Goal: Task Accomplishment & Management: Complete application form

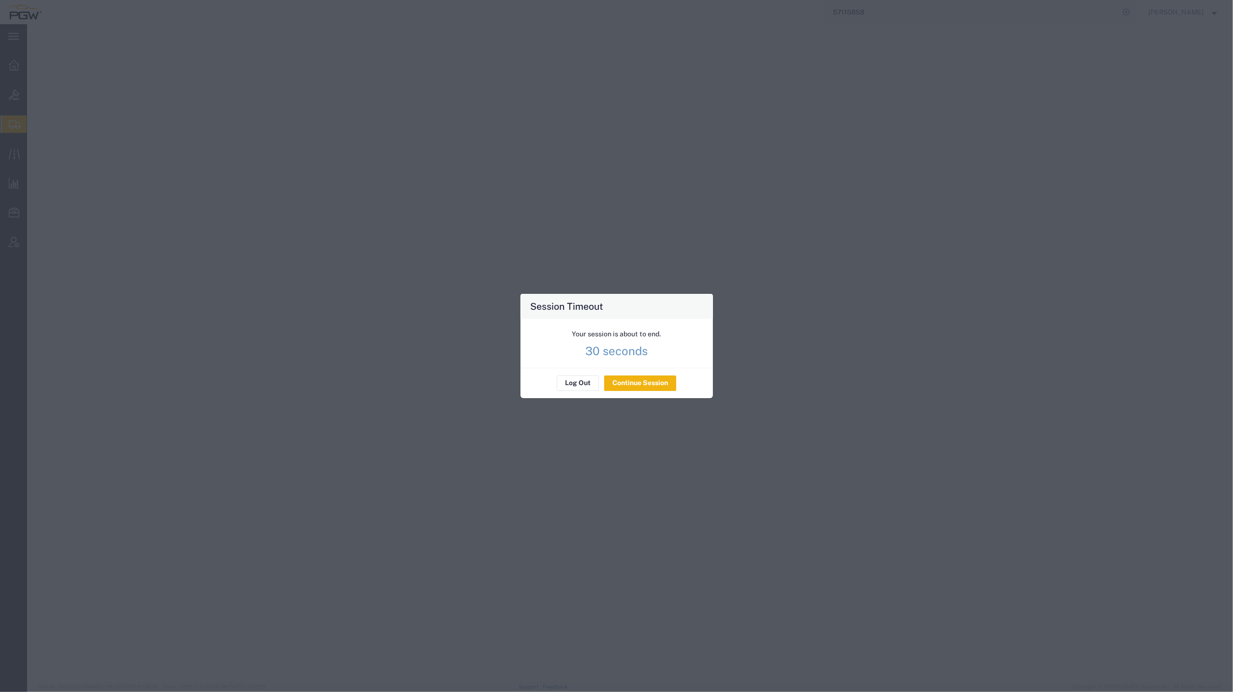
select select "62891"
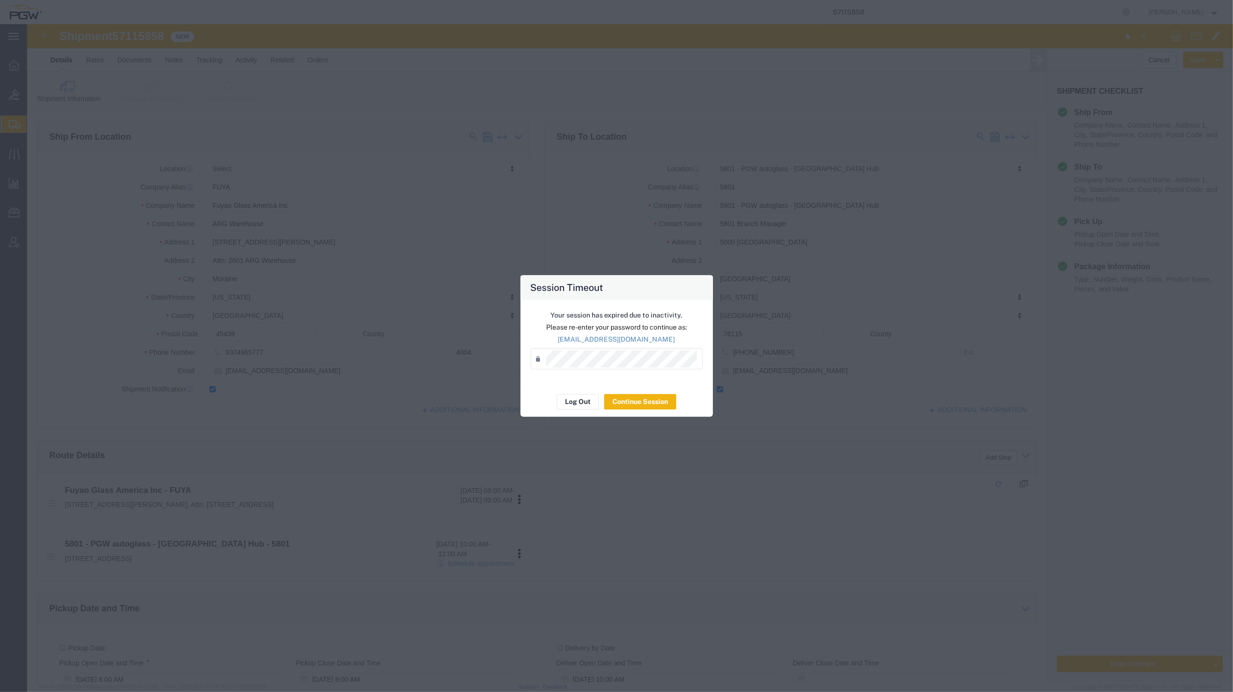
scroll to position [258, 0]
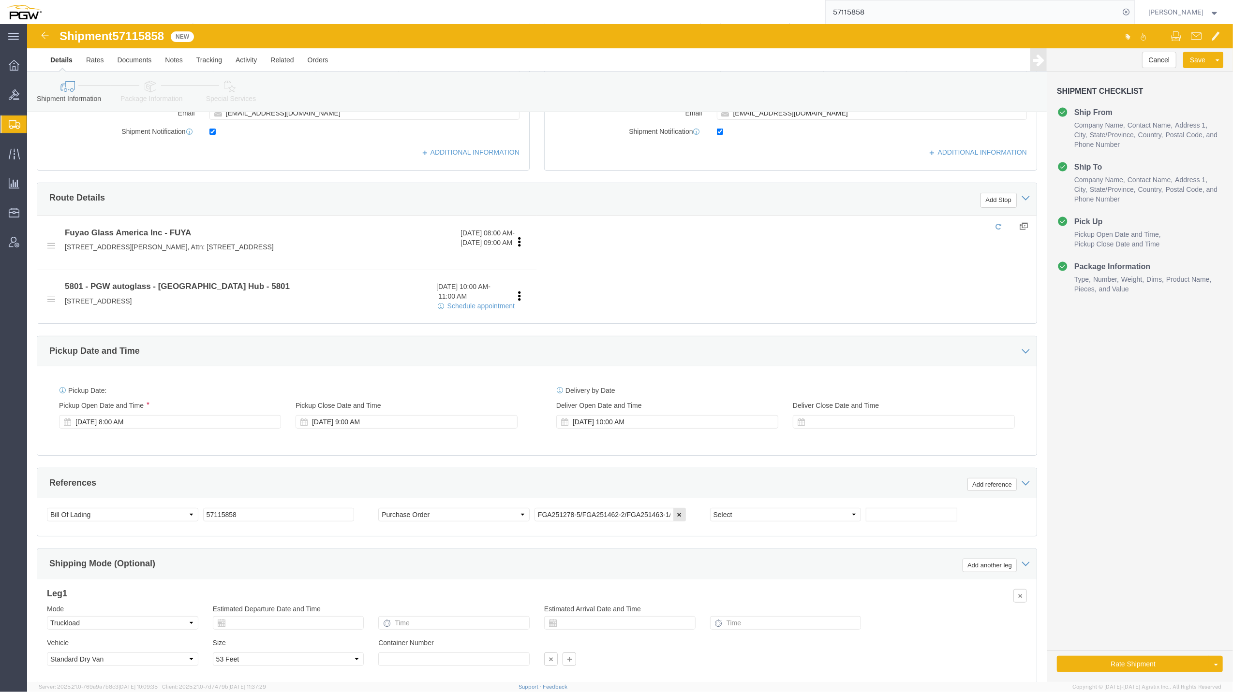
click at [0, 0] on span "Create from Template" at bounding box center [0, 0] width 0 height 0
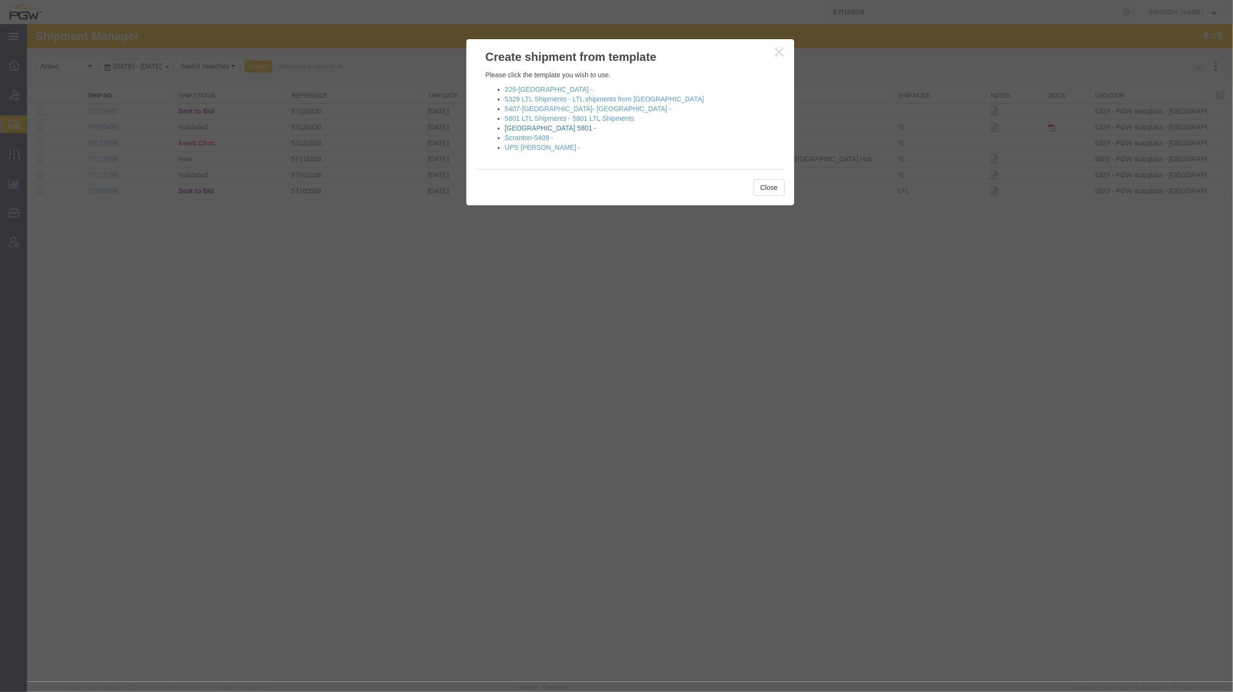
click at [524, 128] on link "[GEOGRAPHIC_DATA] 5801 -" at bounding box center [550, 128] width 91 height 8
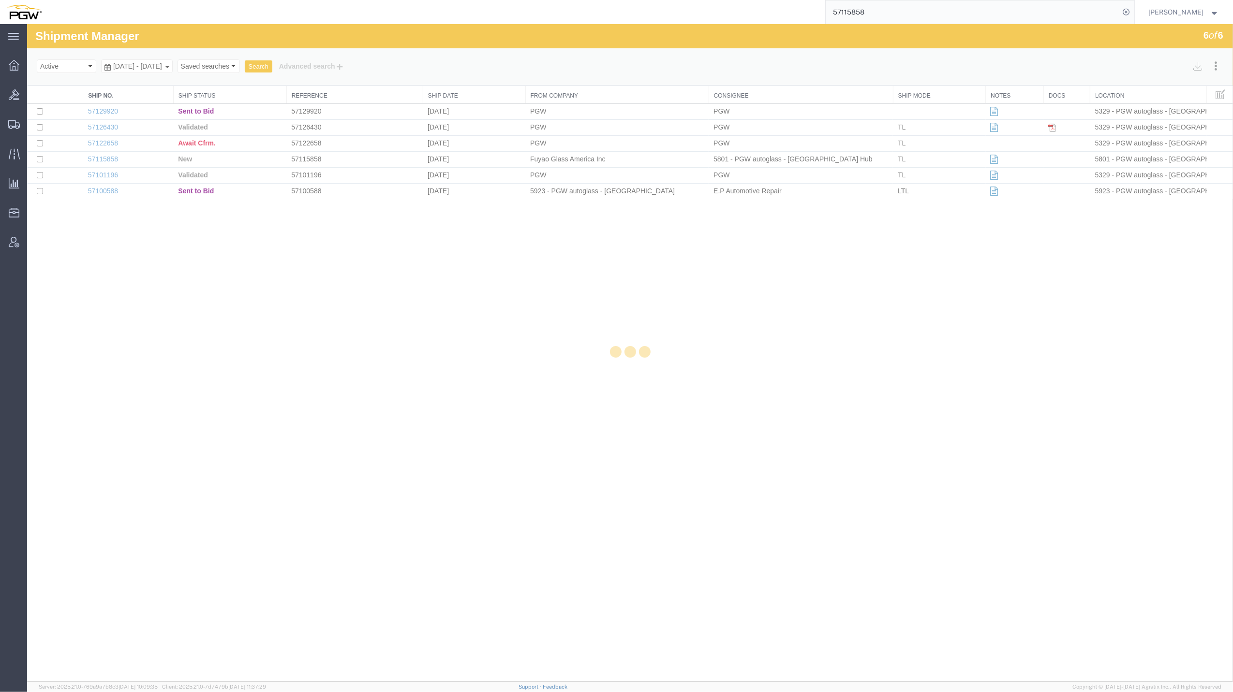
select select "62891"
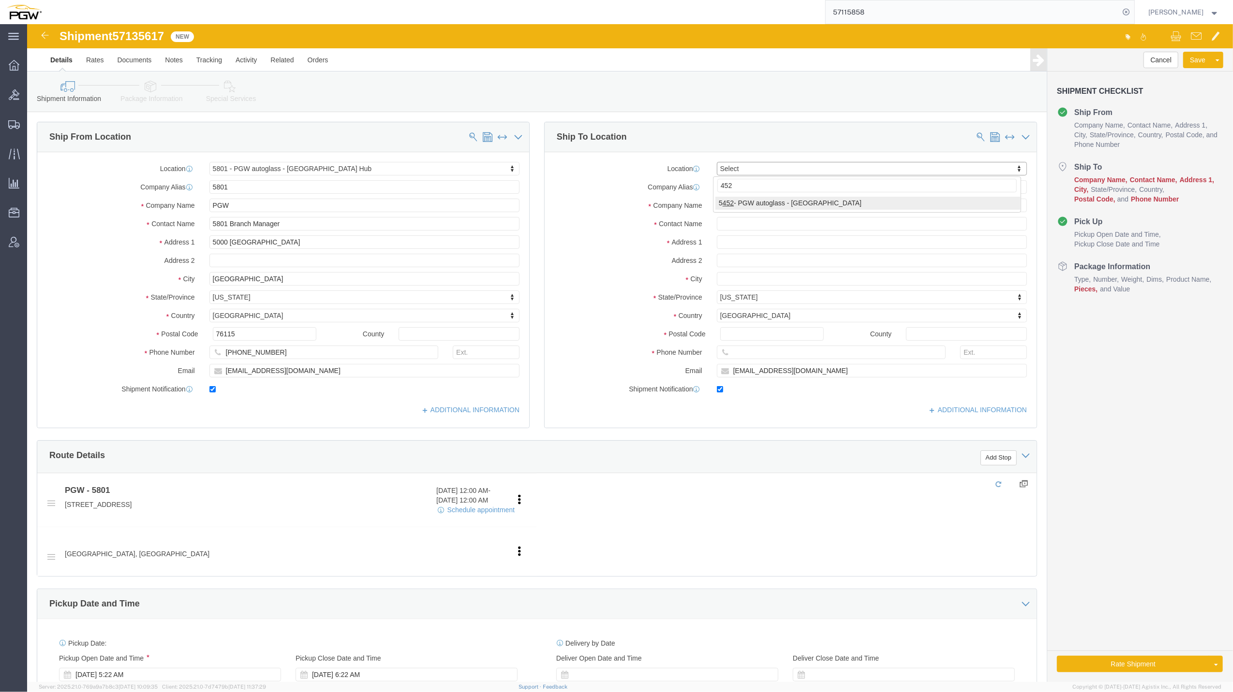
type input "452"
select select "28299"
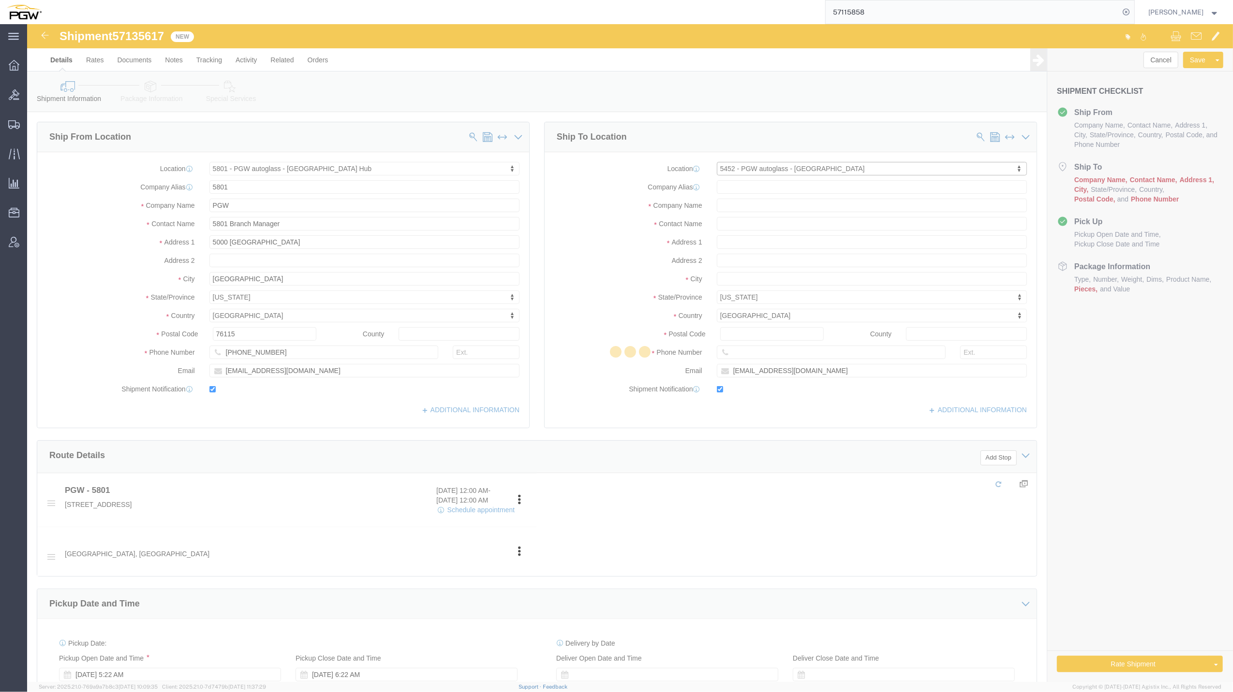
type input "5452"
type input "PGW"
type input "5452 Branch Manager"
type input "[STREET_ADDRESS][PERSON_NAME]"
type input "Austin"
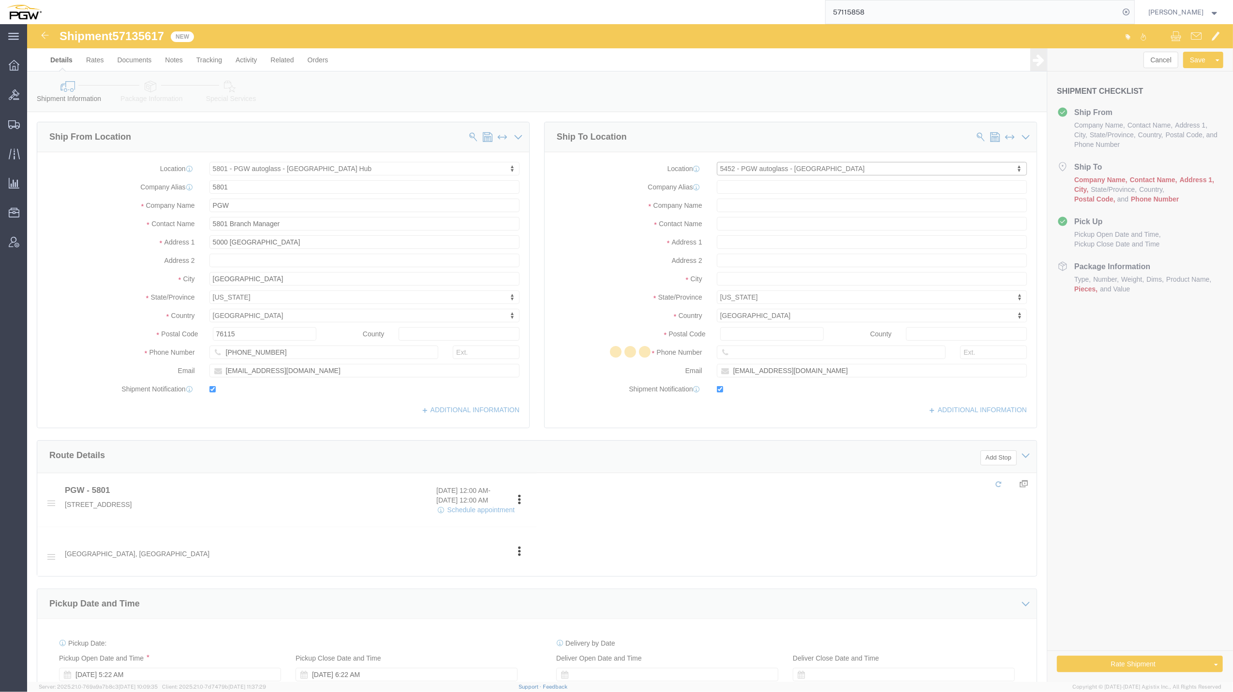
type input "78728"
type input "[PHONE_NUMBER]"
type input "[EMAIL_ADDRESS][DOMAIN_NAME]"
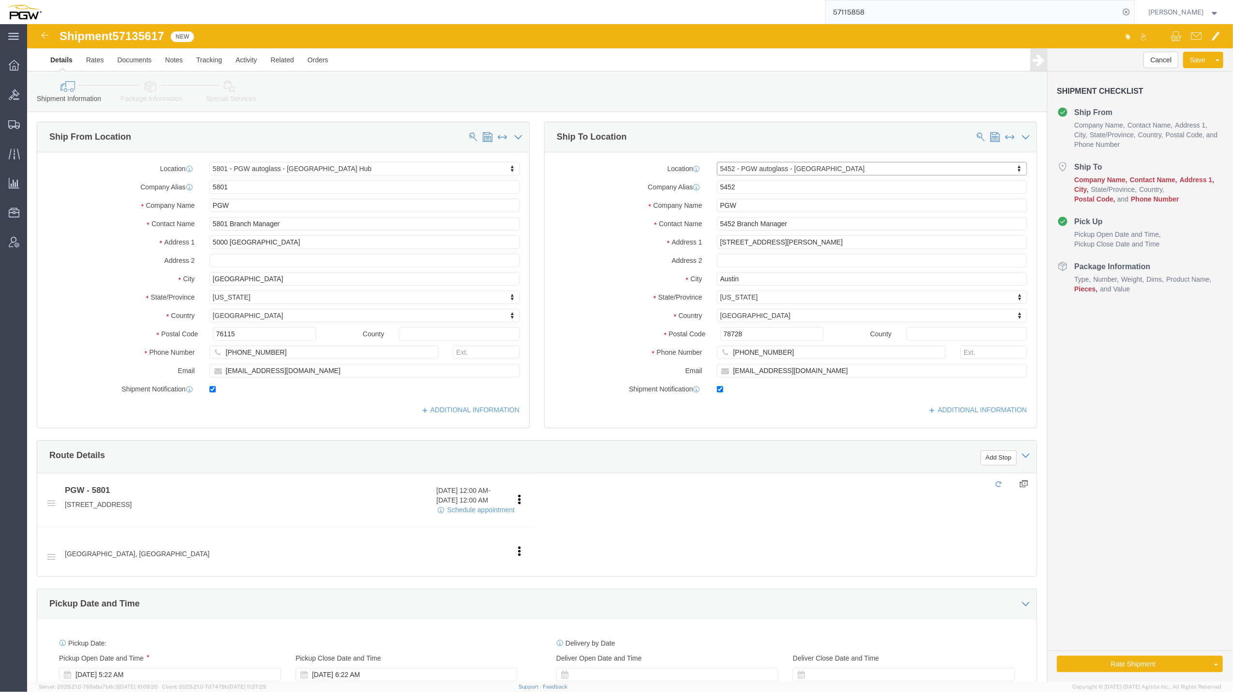
select select "[GEOGRAPHIC_DATA]"
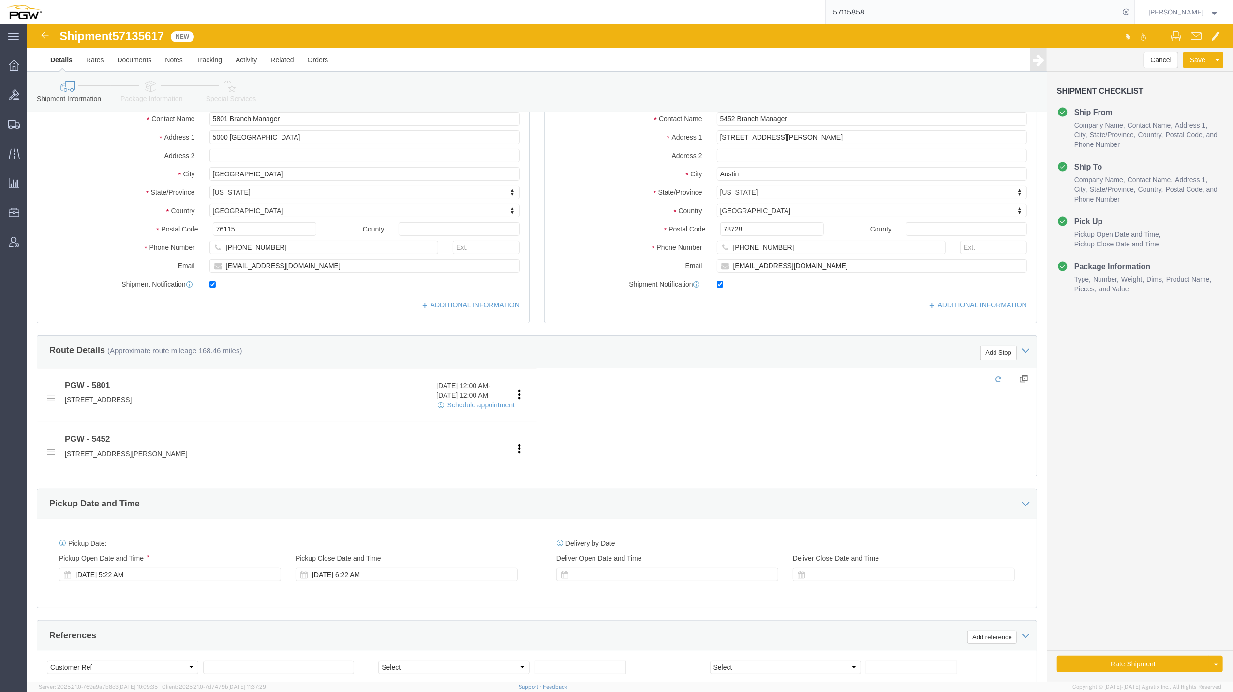
scroll to position [109, 0]
click div "[DATE] 5:22 AM"
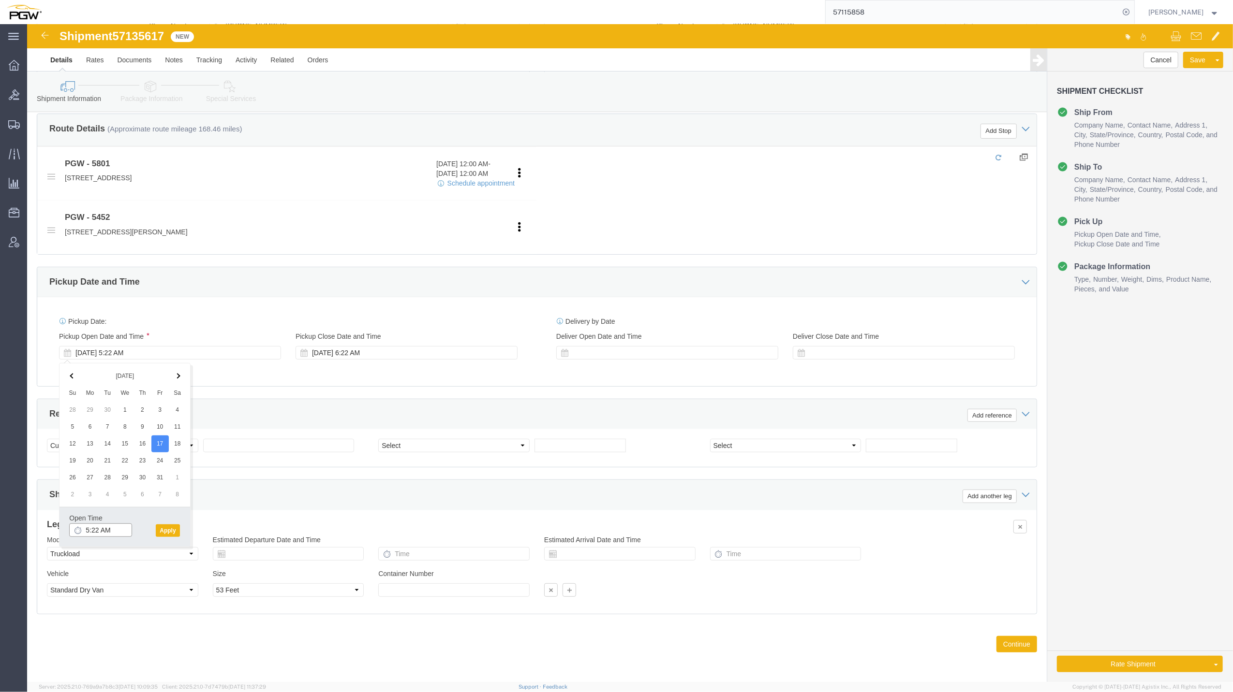
click input "5:22 AM"
type input "9:00 AM"
click button "Apply"
click span "57135617"
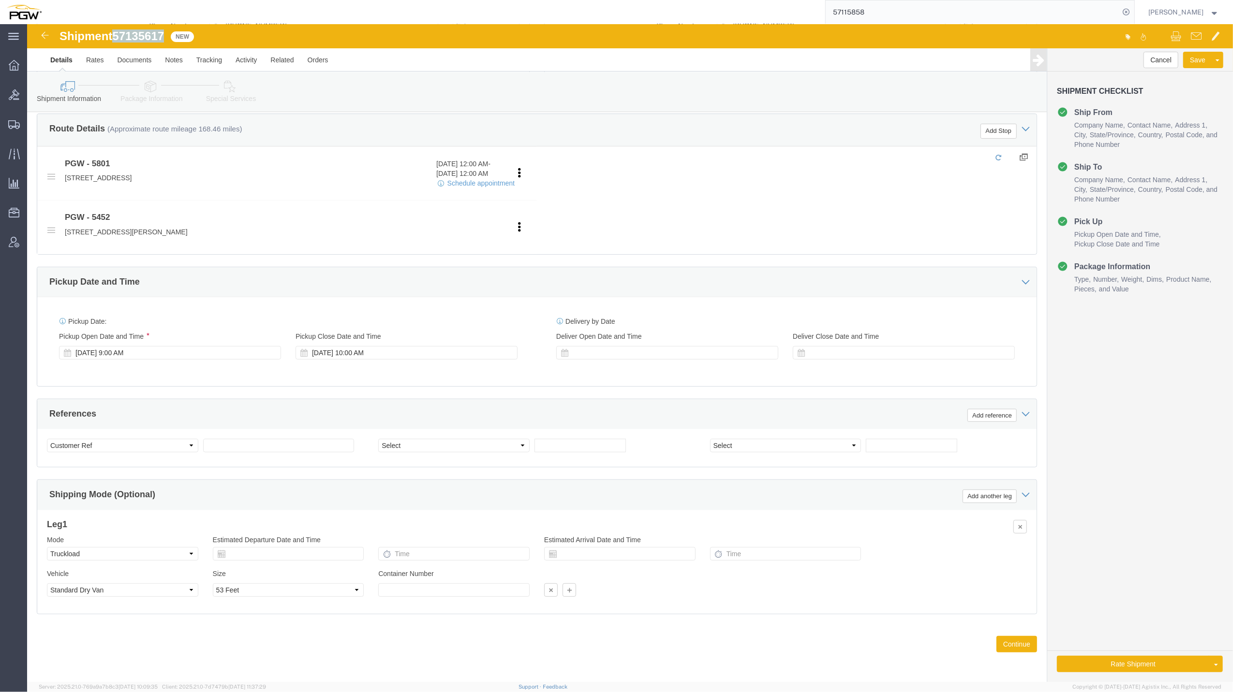
copy span "57135617"
click input "text"
paste input "57135617"
type input "57135617"
click select "Select Account Type Activity ID Airline Appointment Number ASN Batch Request # …"
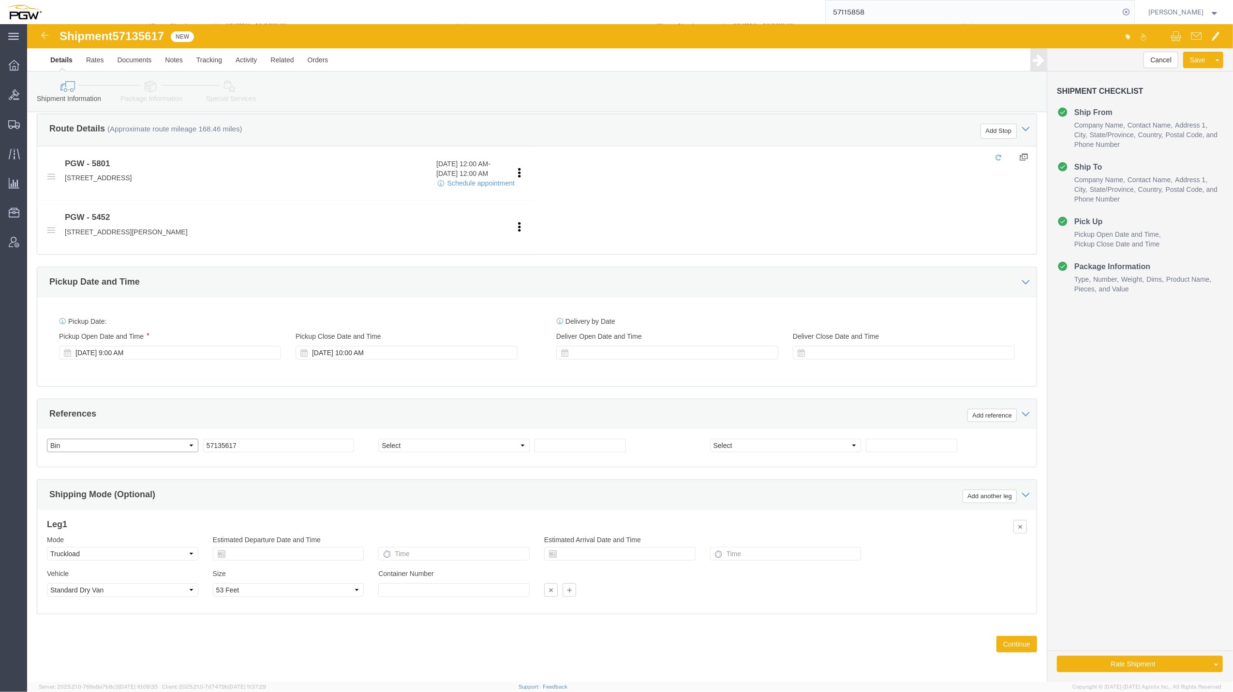
click select "Select Account Type Activity ID Airline Appointment Number ASN Batch Request # …"
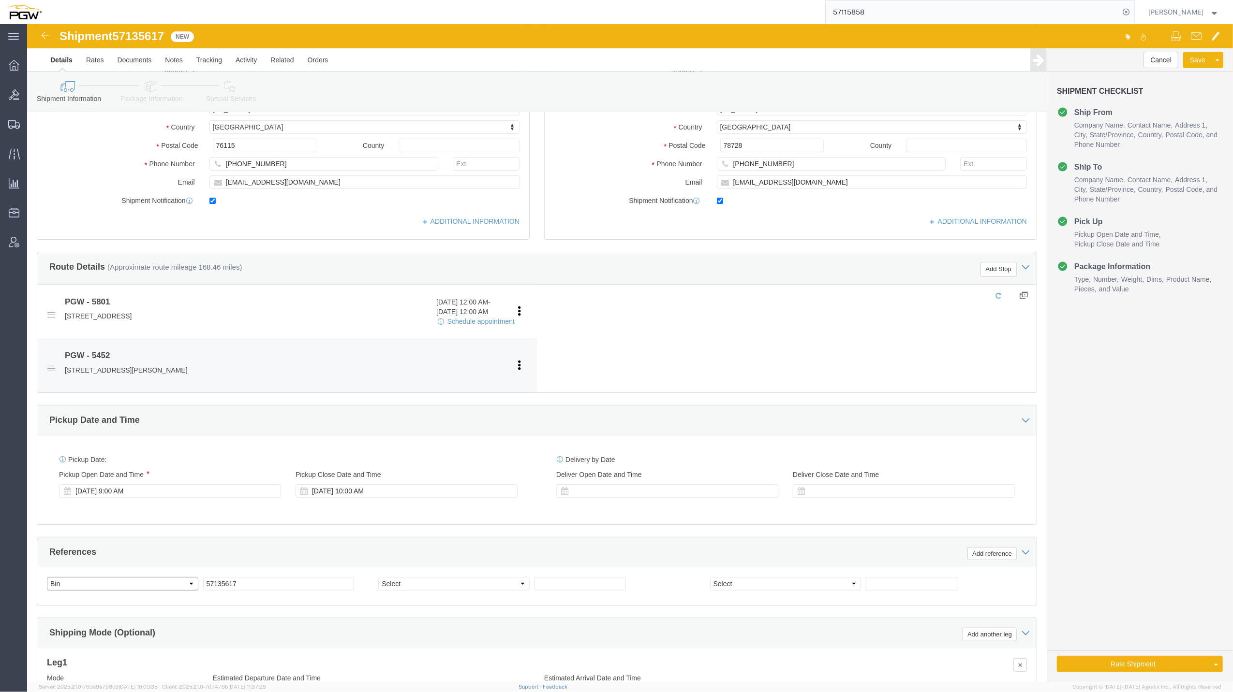
scroll to position [165, 0]
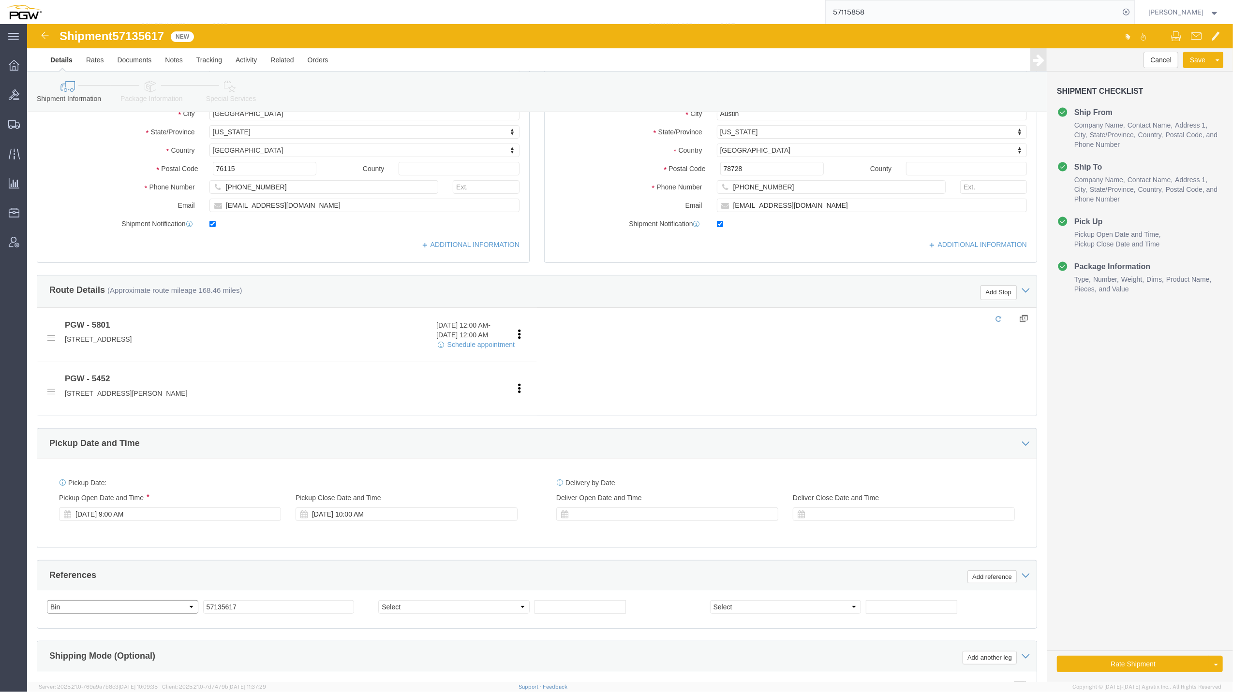
click select "Select Account Type Activity ID Airline Appointment Number ASN Batch Request # …"
select select "BOL"
click select "Select Account Type Activity ID Airline Appointment Number ASN Batch Request # …"
select select "ORDERNUM"
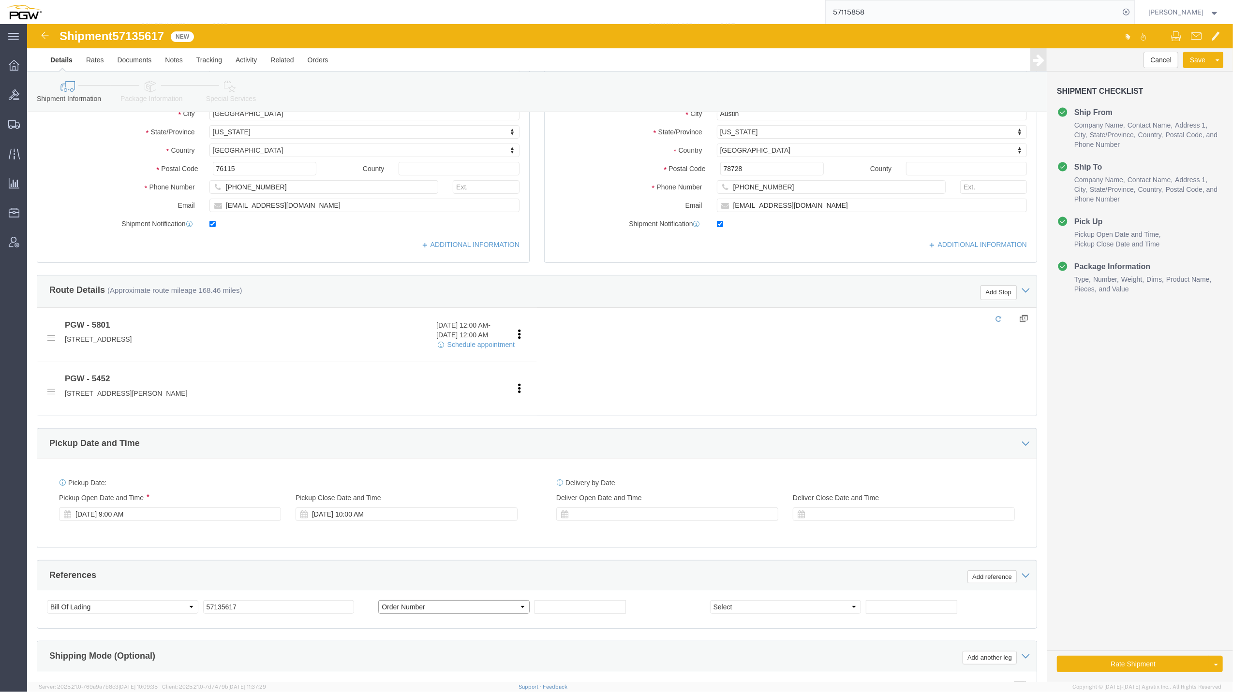
click select "Select Account Type Activity ID Airline Appointment Number ASN Batch Request # …"
click input "text"
paste input "669927"
type input "669927"
click input "text"
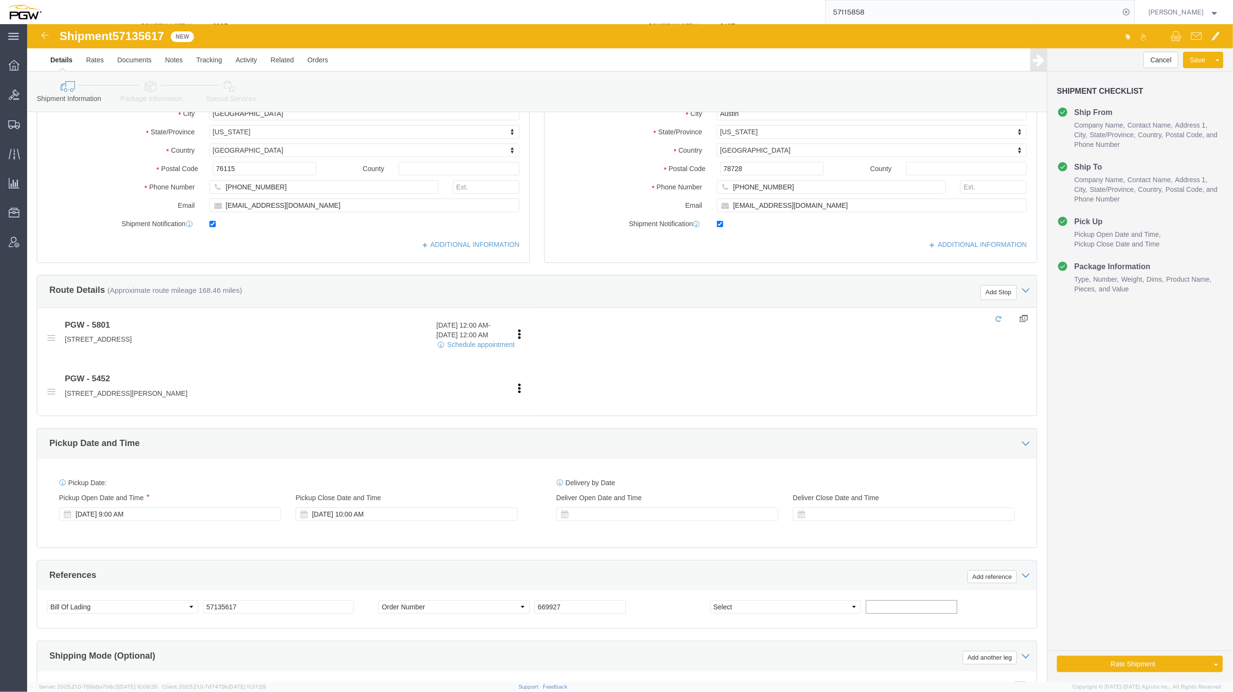
paste input "669932"
type input "669932"
click select "Select Account Type Activity ID Airline Appointment Number ASN Batch Request # …"
select select "ORDERNUM"
click select "Select Account Type Activity ID Airline Appointment Number ASN Batch Request # …"
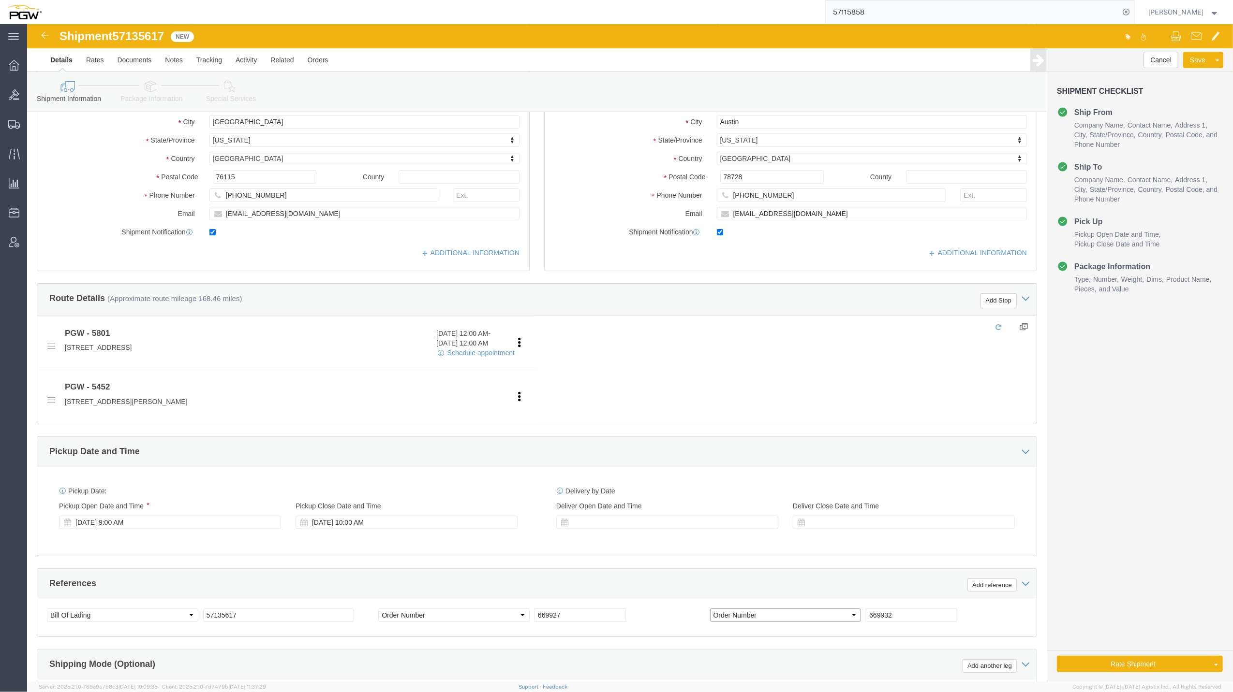
scroll to position [330, 0]
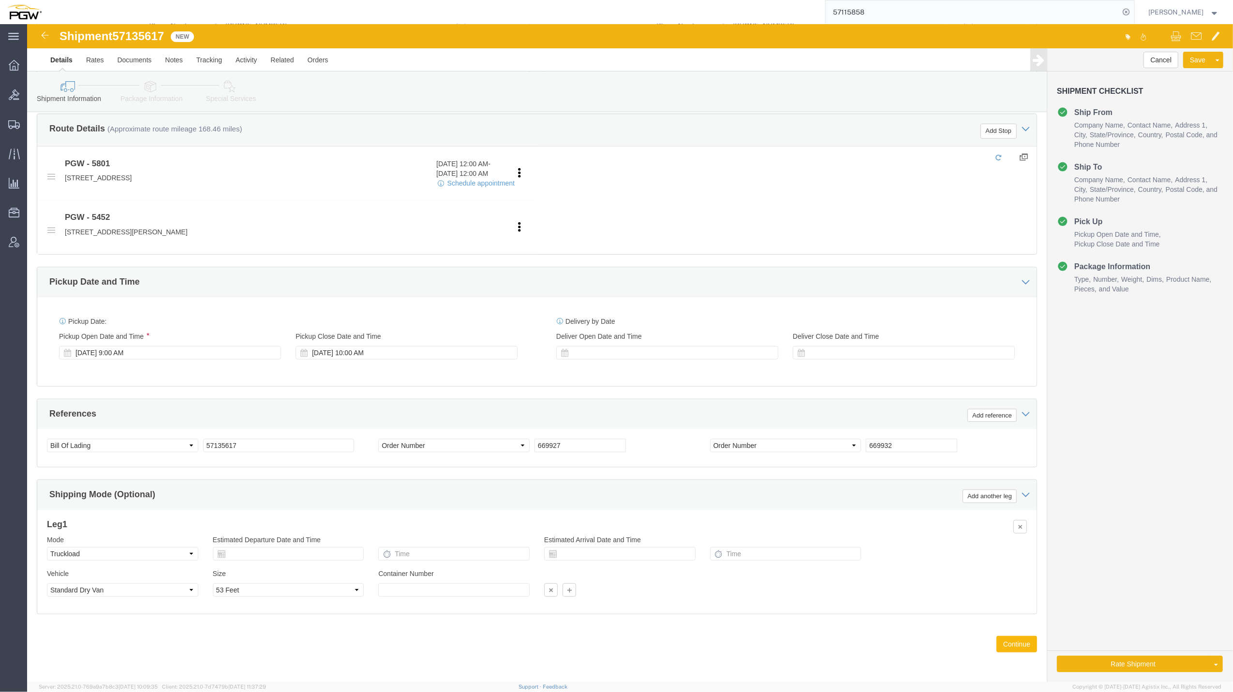
click button "Continue"
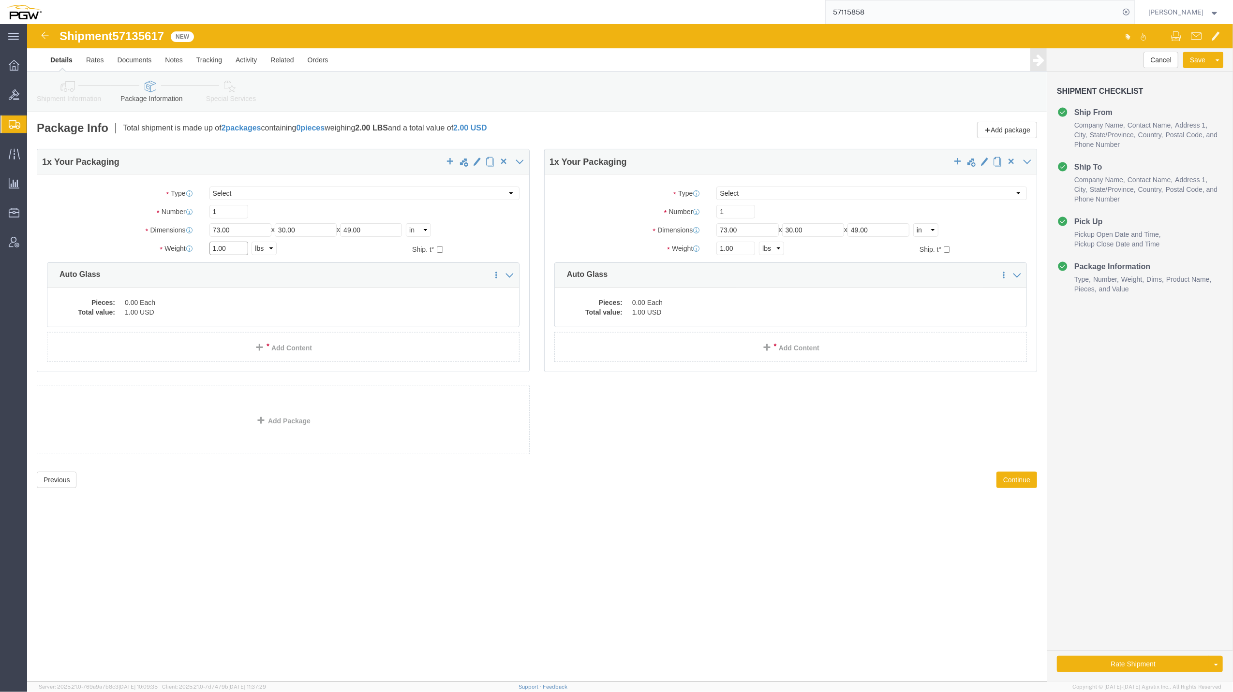
click input "1.00"
drag, startPoint x: 190, startPoint y: 226, endPoint x: 179, endPoint y: 221, distance: 12.3
click div "1.00 Select kgs lbs"
paste input "30307"
type input "30307.00"
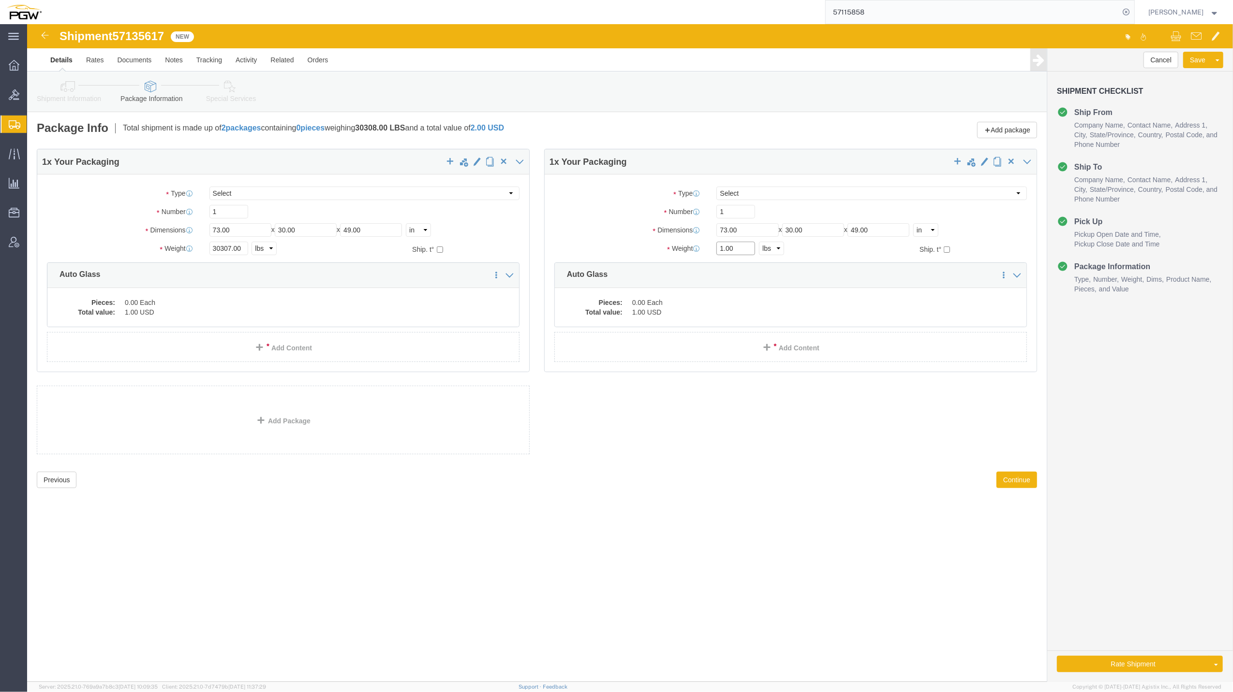
drag, startPoint x: 696, startPoint y: 223, endPoint x: 691, endPoint y: 223, distance: 5.8
click input "1.00"
type input "335.00"
drag, startPoint x: 219, startPoint y: 189, endPoint x: 179, endPoint y: 176, distance: 41.7
click div "Package Type Select Bale(s) Basket(s) Bolt(s) Bottle(s) Buckets Bulk Bundle(s) …"
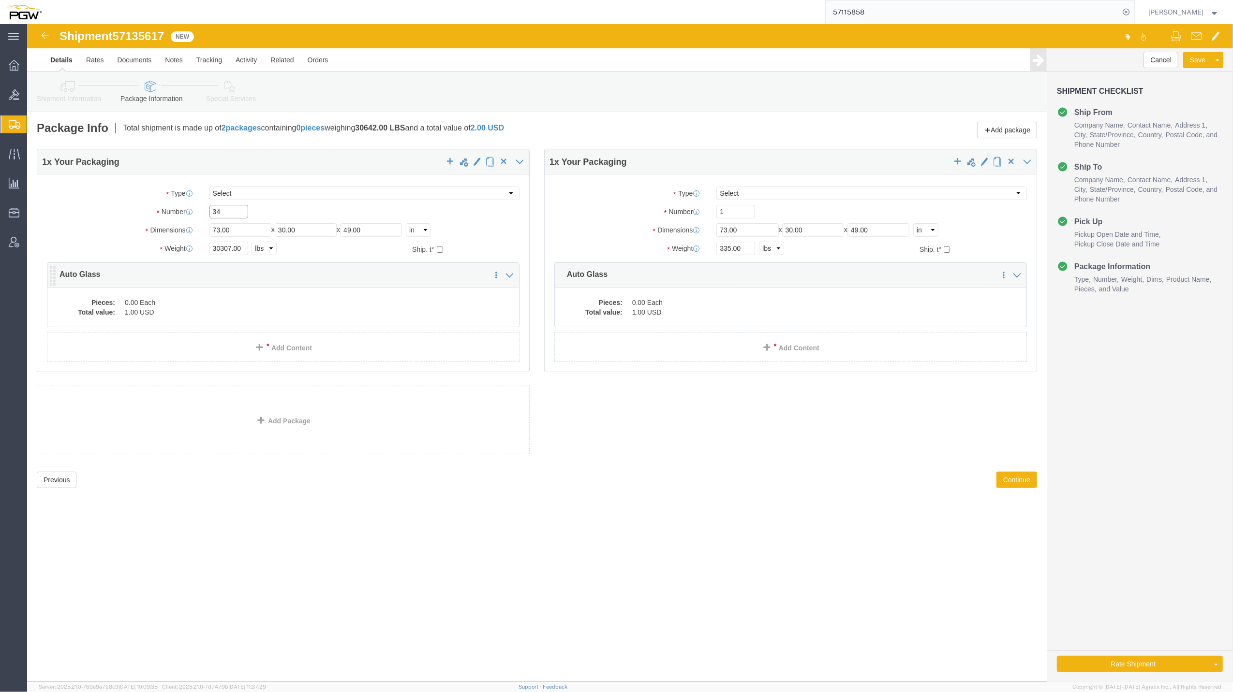
type input "34"
click dd "0.00 Each"
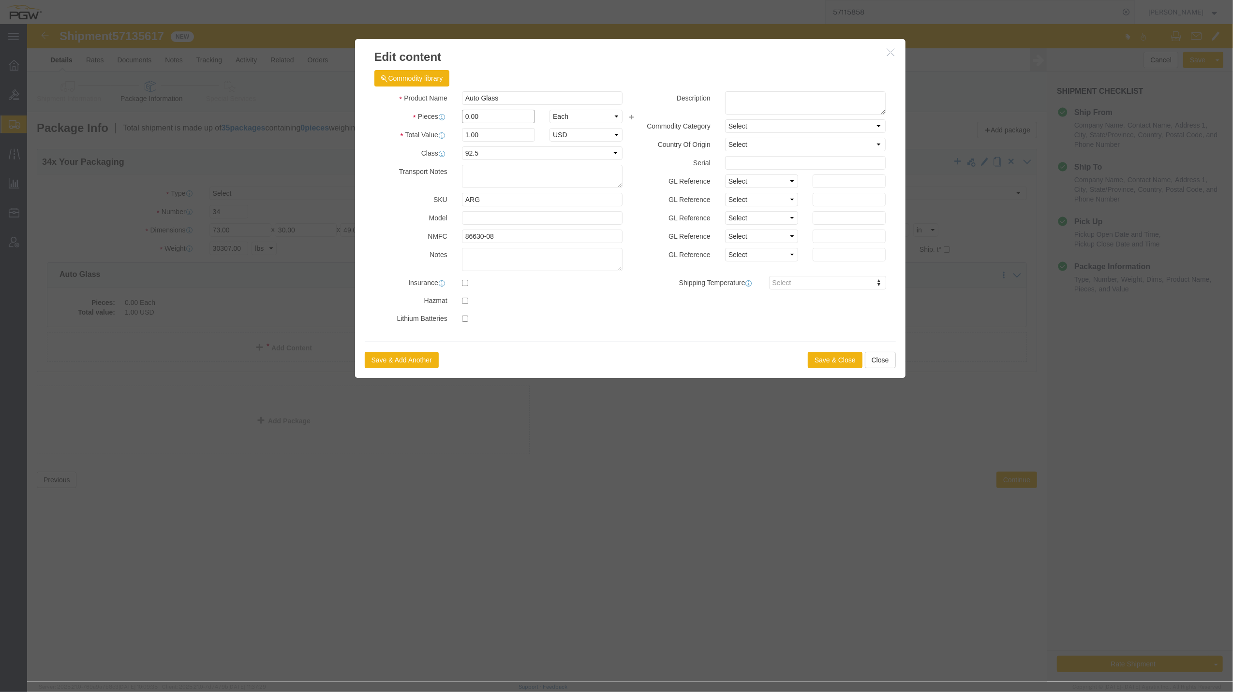
drag, startPoint x: 443, startPoint y: 89, endPoint x: 433, endPoint y: 78, distance: 14.7
click div "Product Name Auto Glass Pieces 0.00 Select Bag Barrels 100Board Feet Bottle Box…"
type input "4300"
click div "Auto Glass"
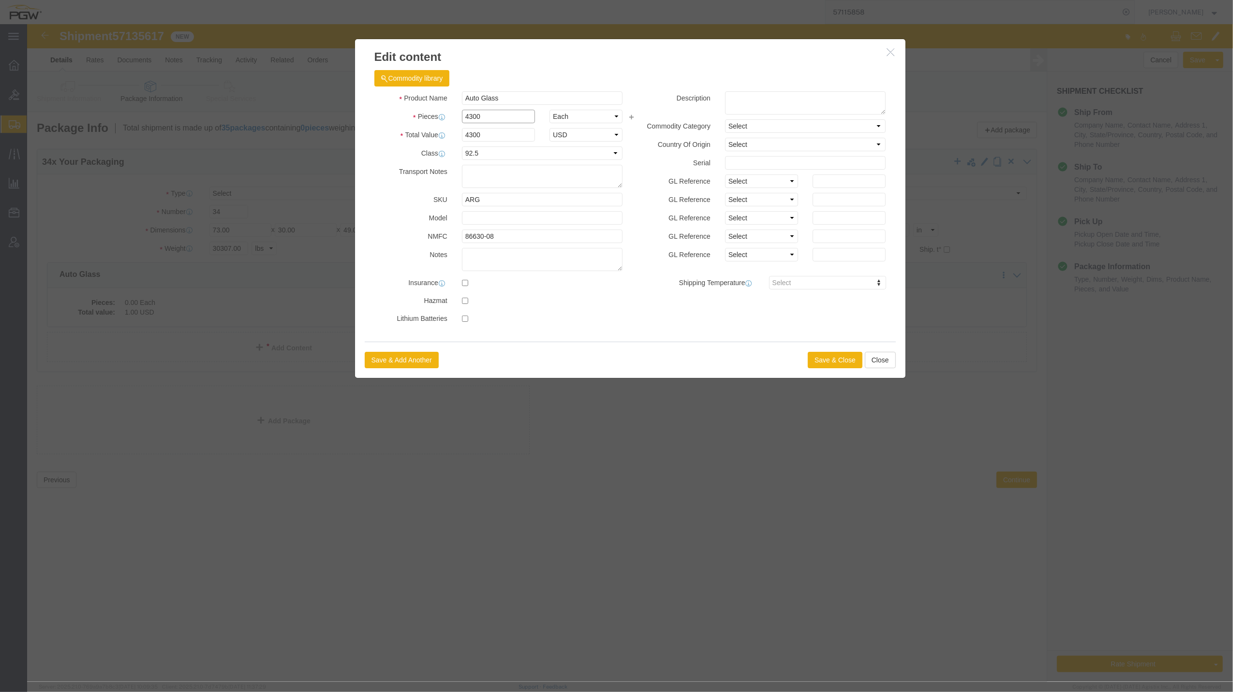
click input "4300"
type input "3400"
click input "3400"
drag, startPoint x: 451, startPoint y: 111, endPoint x: 415, endPoint y: 106, distance: 36.6
click div "Total Value Total value of all the pieces 3400 Select ADP AED AFN ALL AMD AOA A…"
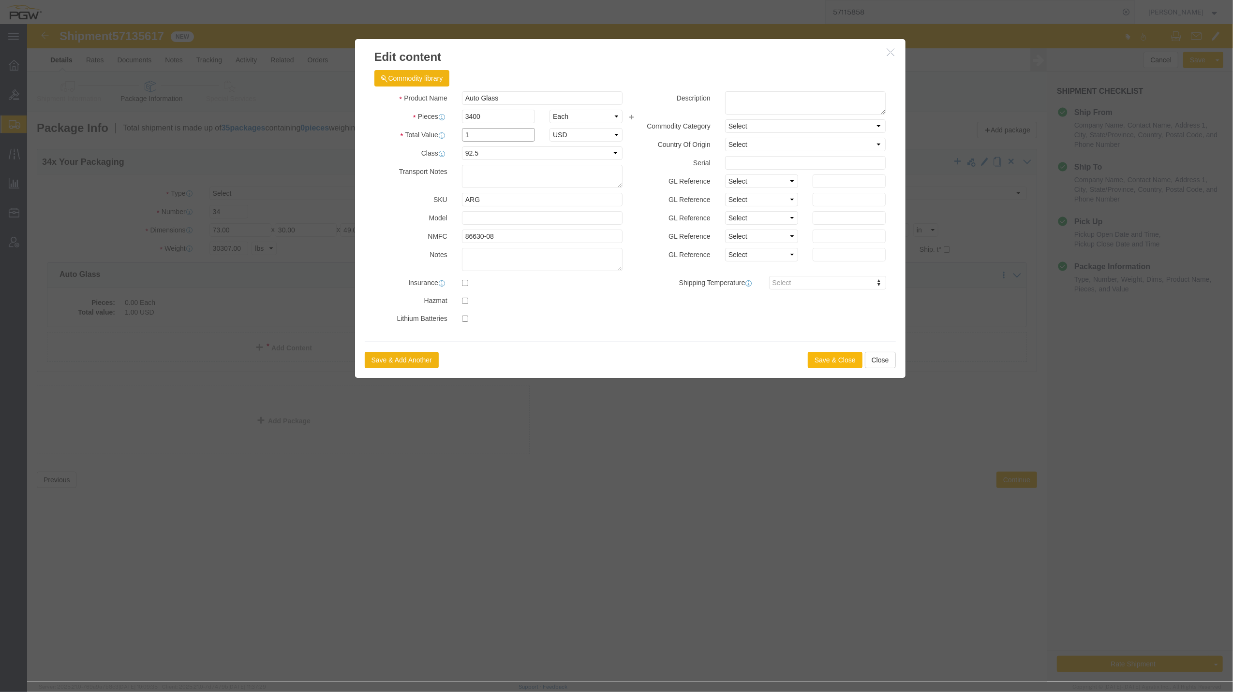
type input "1"
click button "Save & Close"
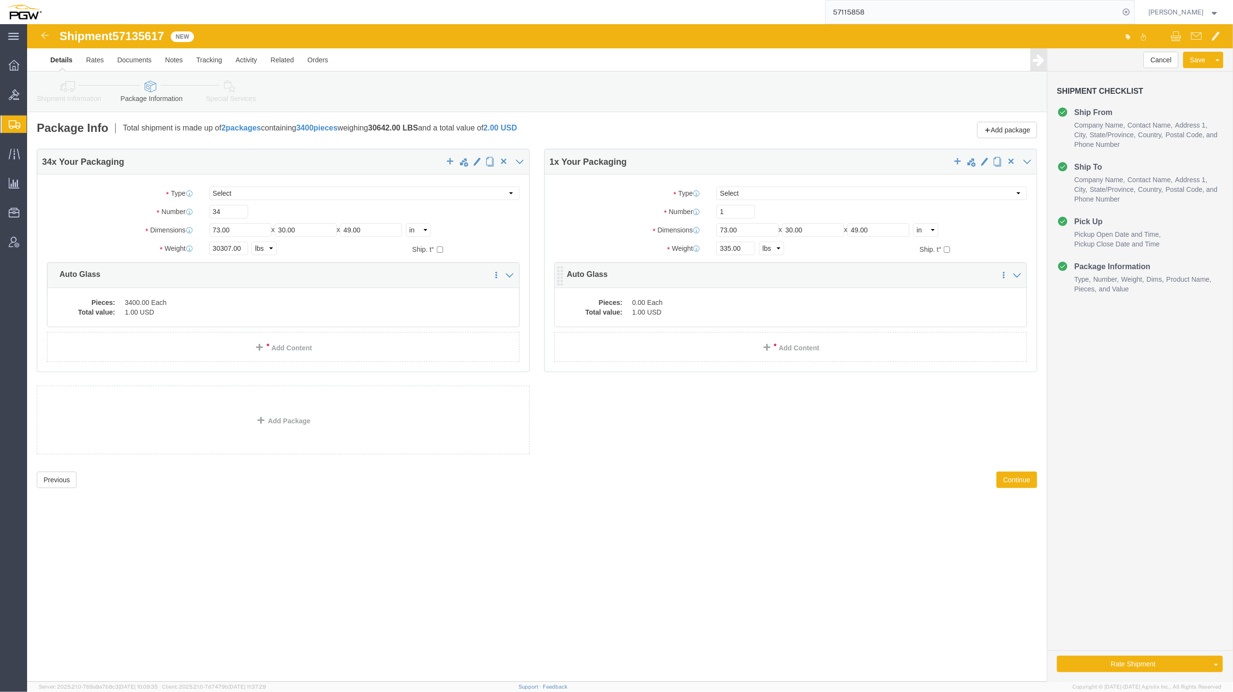
click dd "1.00 USD"
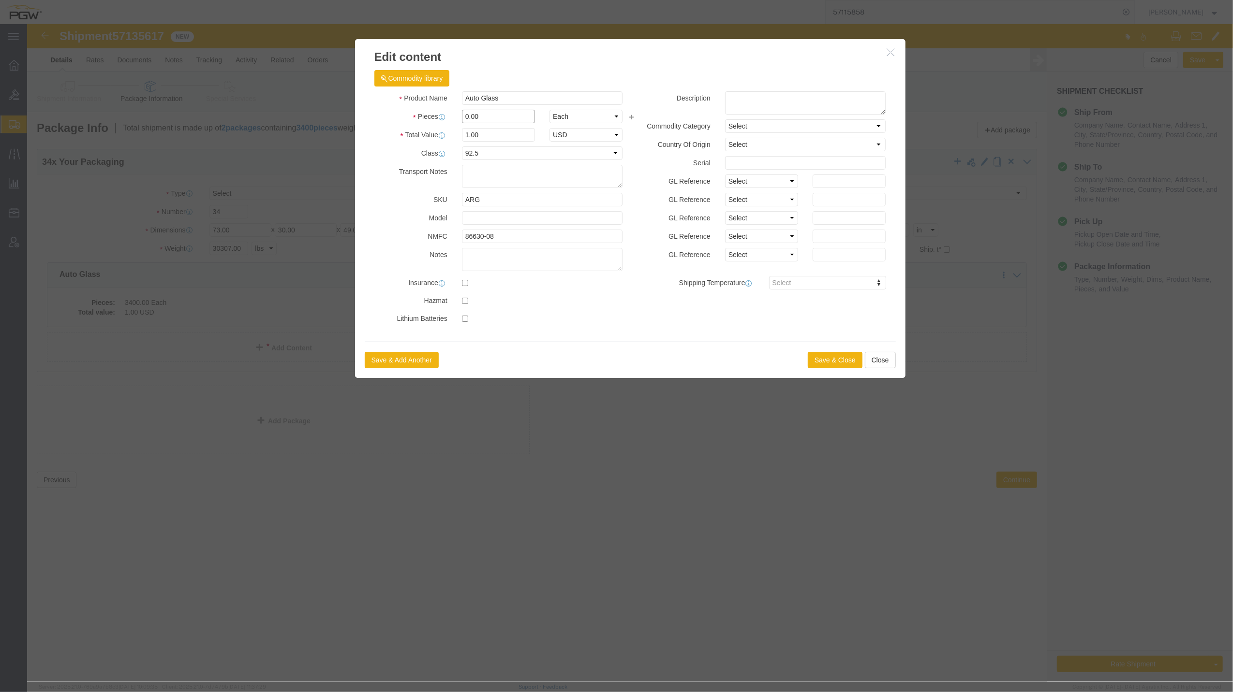
drag, startPoint x: 441, startPoint y: 90, endPoint x: 432, endPoint y: 87, distance: 9.3
click div "0.00"
type input "1.00"
type input "1"
click button "Save & Close"
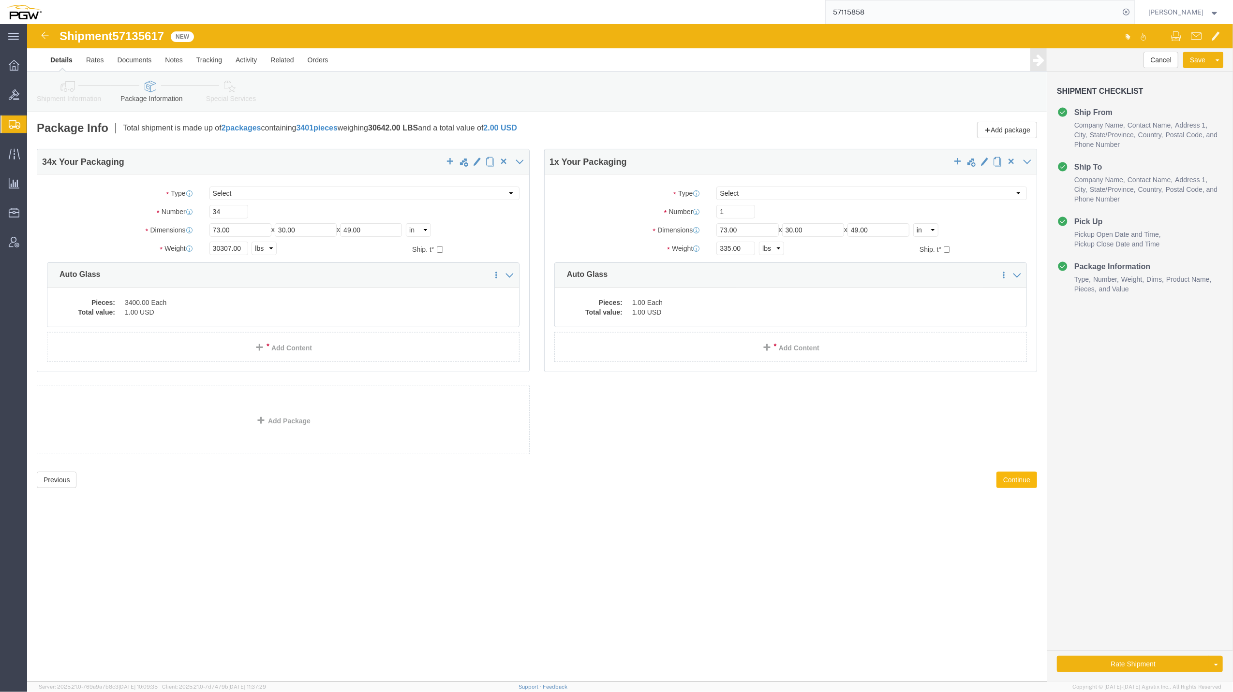
click button "Continue"
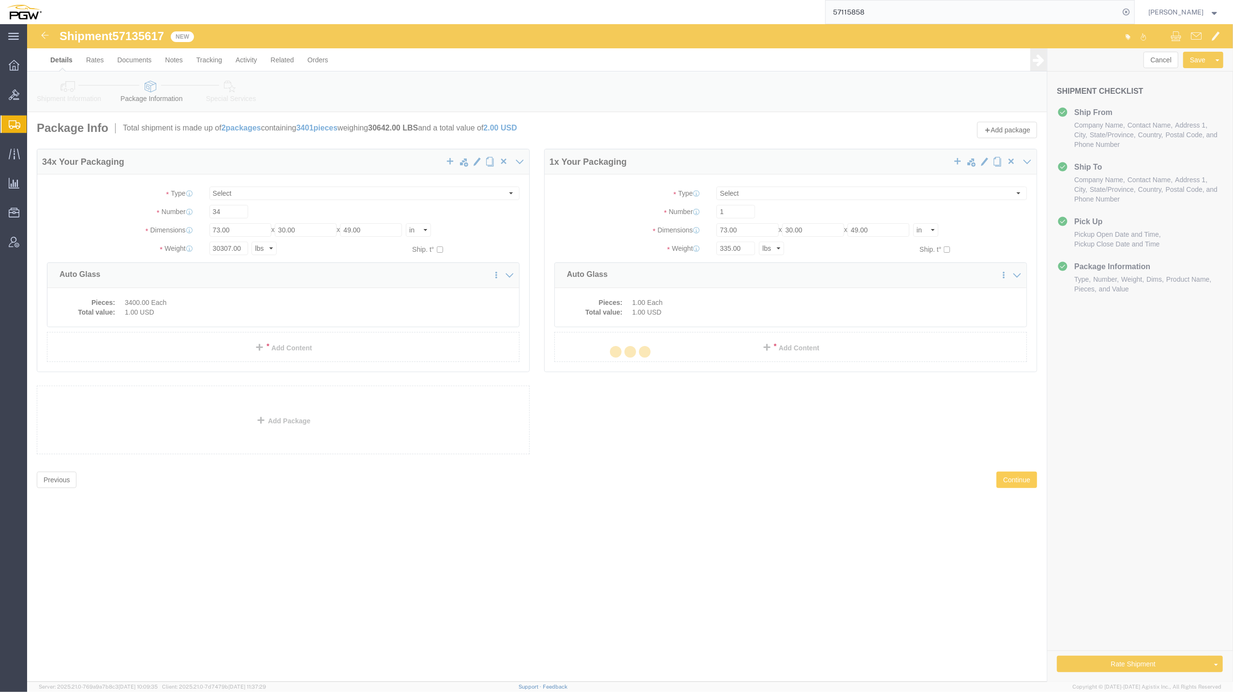
select select
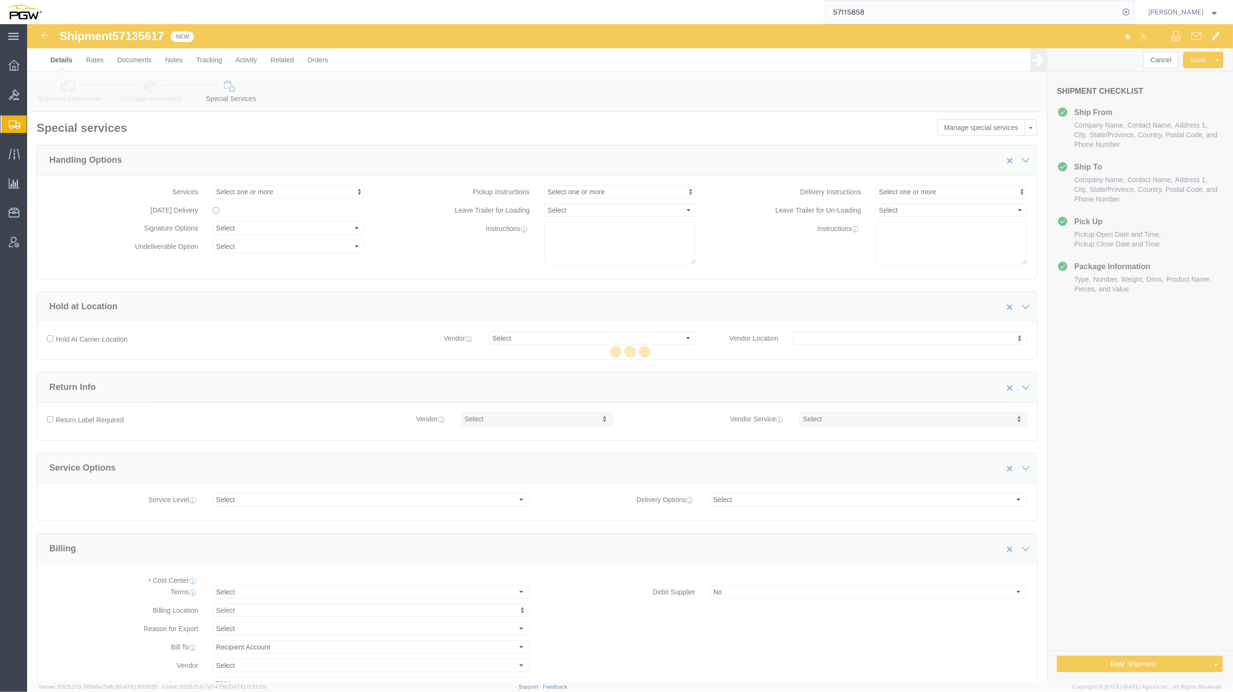
select select "COSTCENTER"
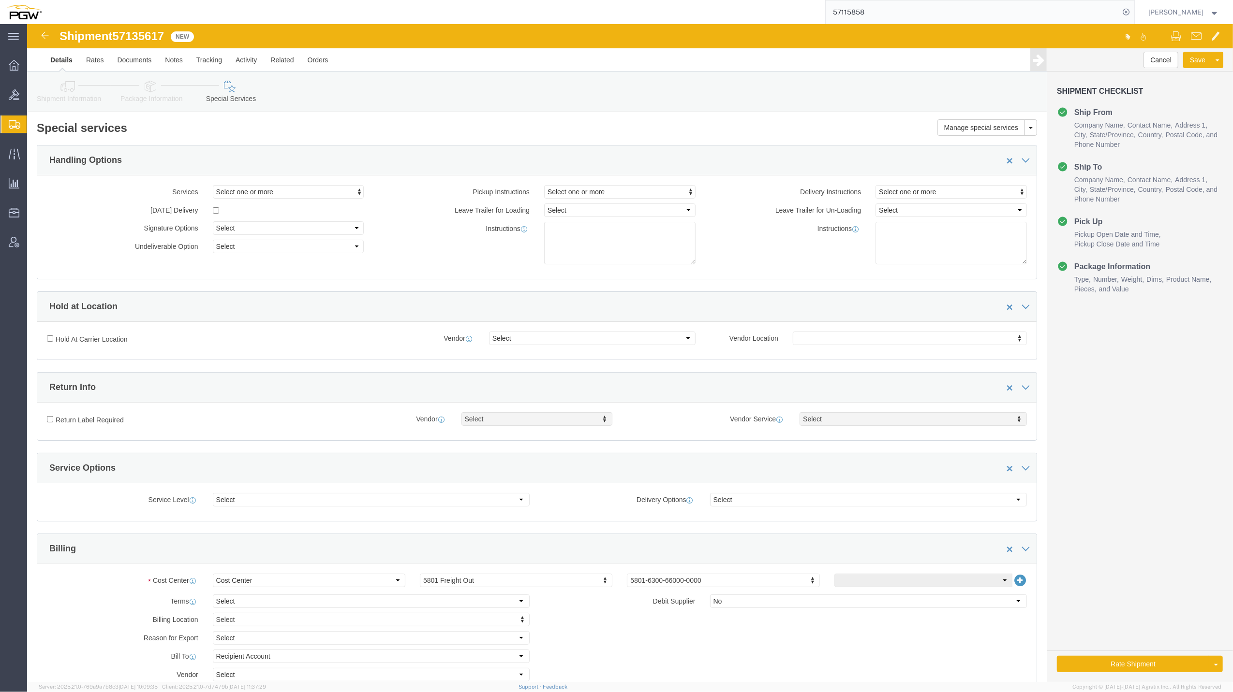
scroll to position [434, 0]
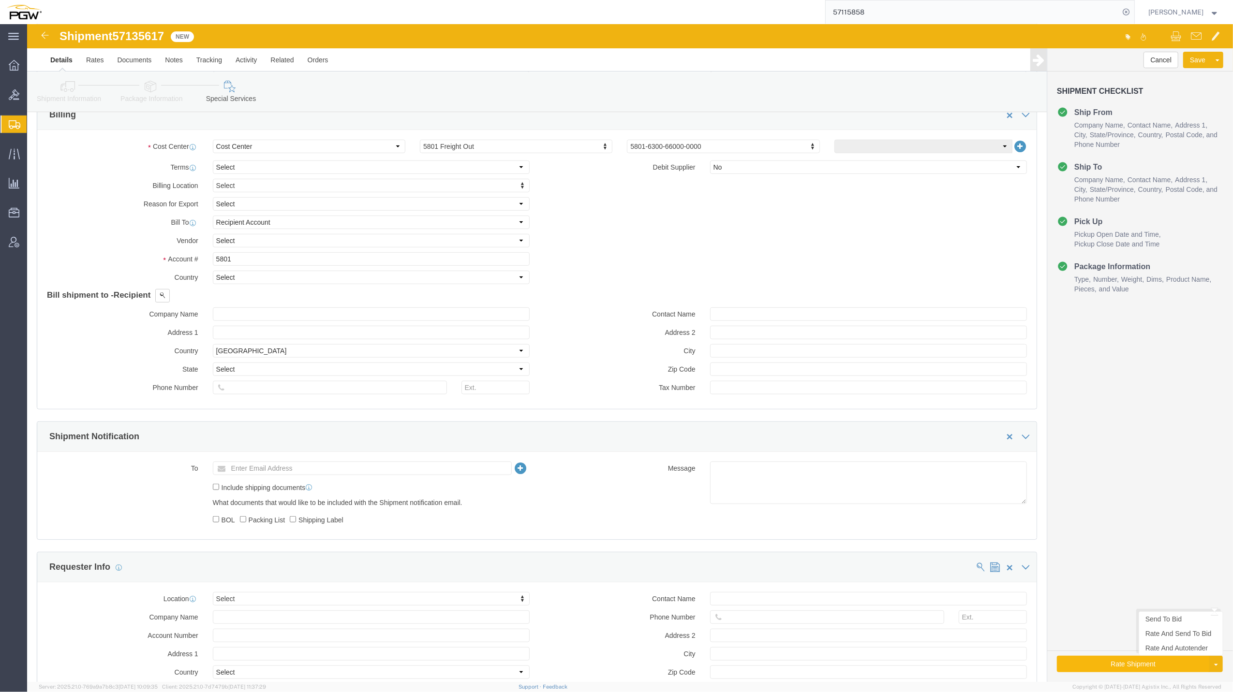
click button "Rate Shipment"
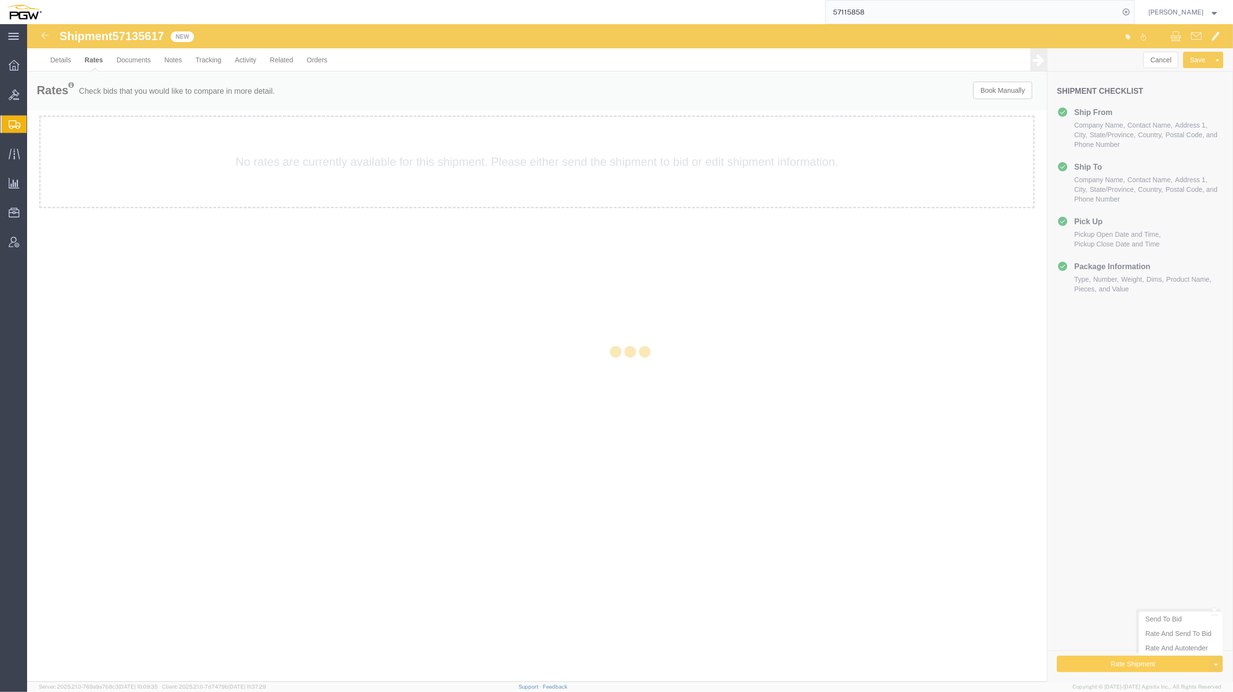
scroll to position [0, 0]
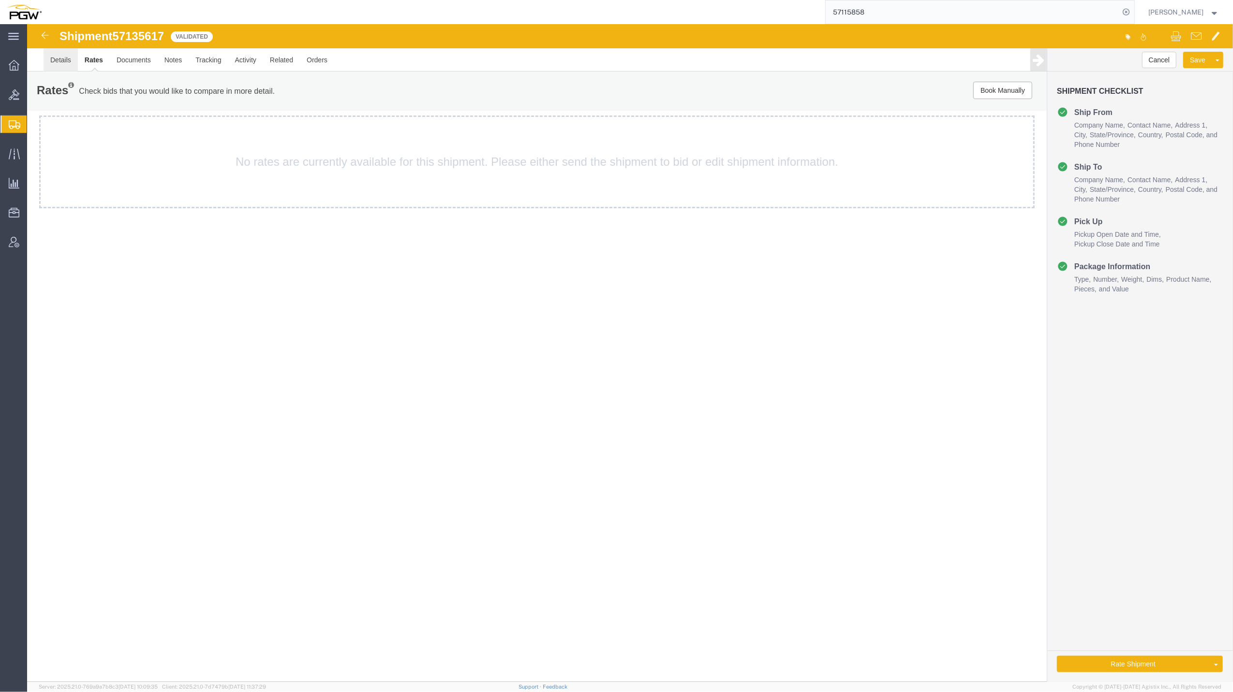
click at [66, 60] on link "Details" at bounding box center [61, 59] width 34 height 23
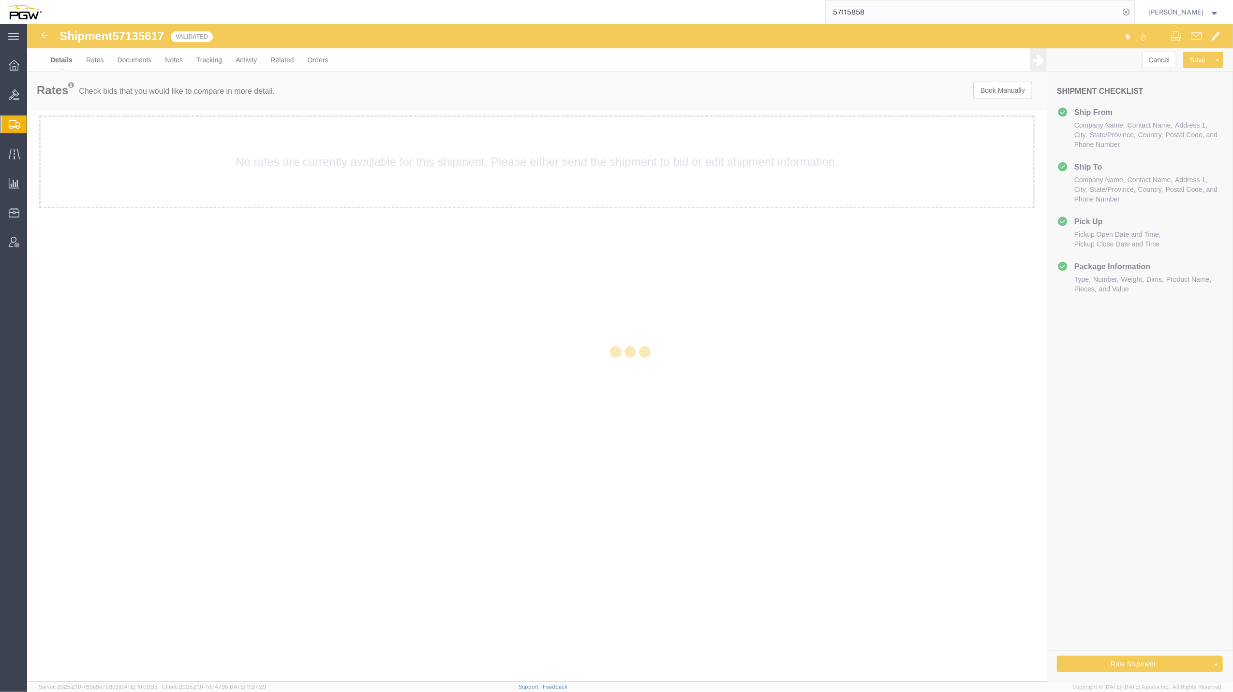
select select "62891"
select select "28299"
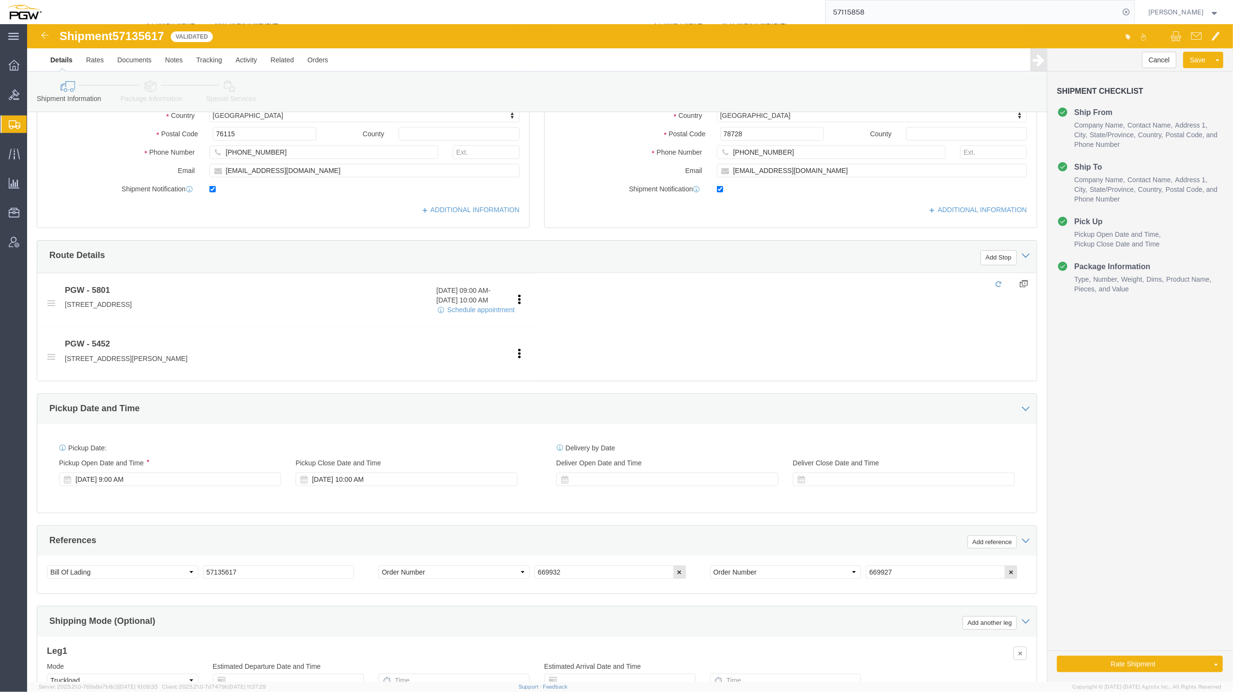
scroll to position [201, 0]
click span "57135617"
copy span "57135617"
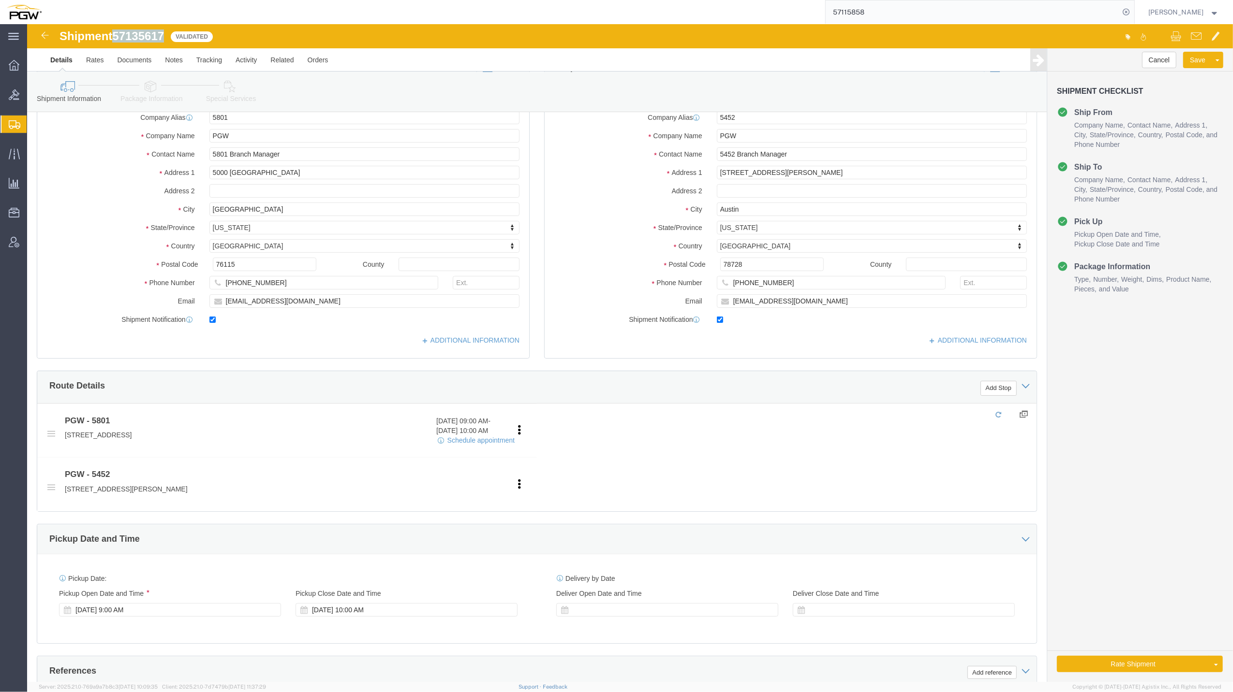
scroll to position [71, 0]
click link "Rate And Autotender"
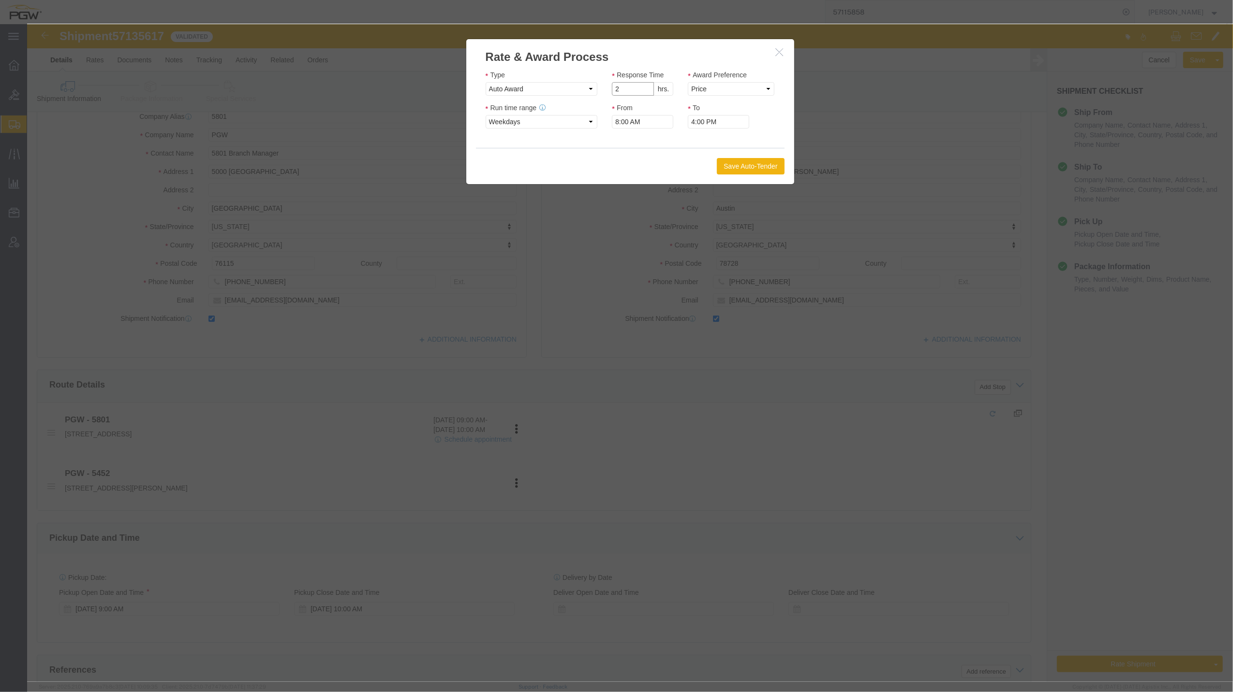
type input "2"
click input "2"
click select "Price Carrier Rank"
select select "LANE_RANK"
click select "Price Carrier Rank"
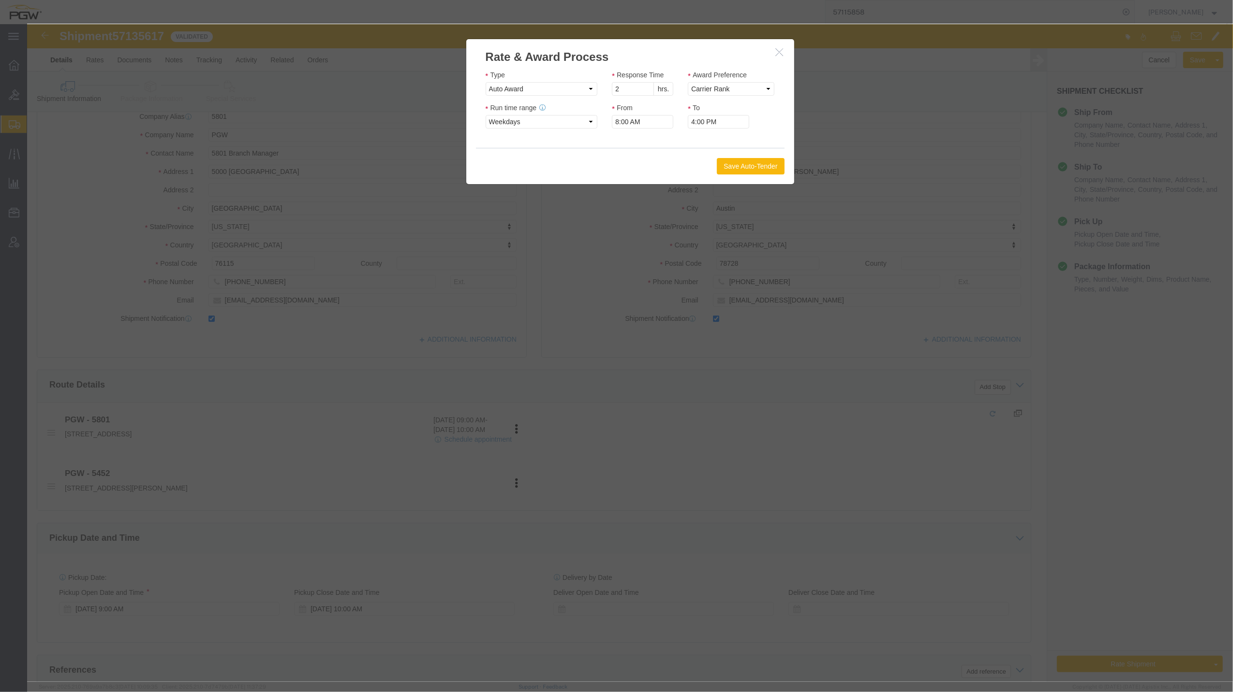
click button "Save Auto-Tender"
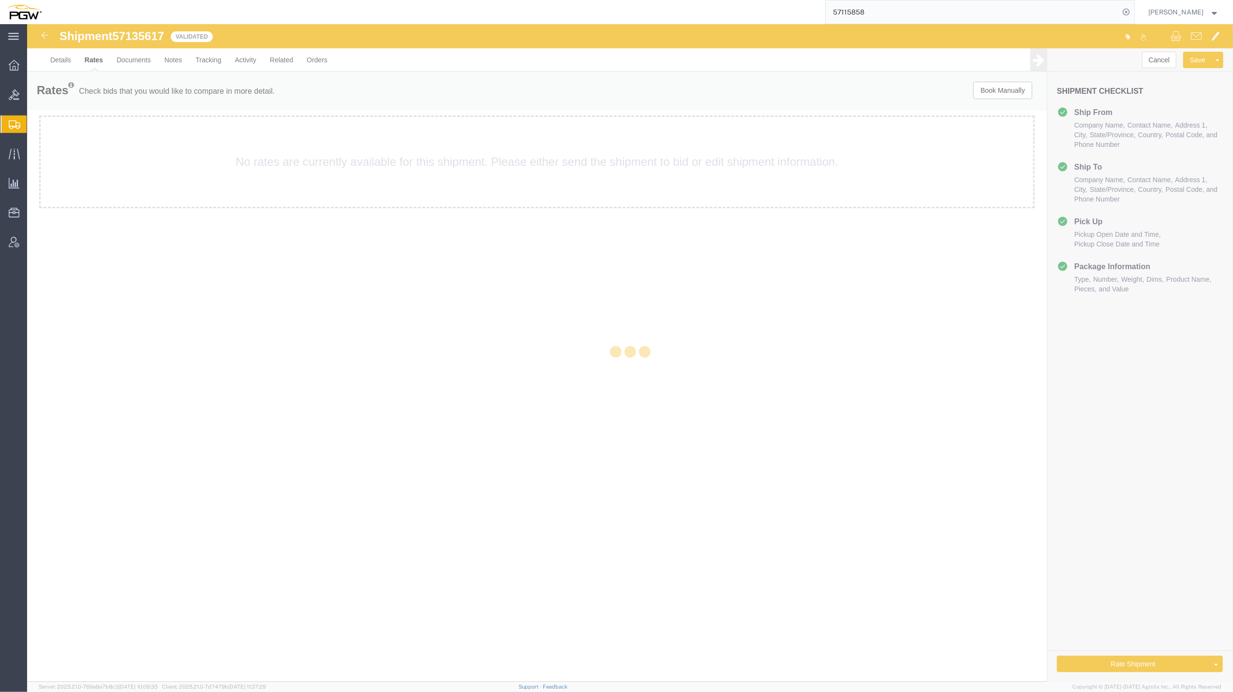
scroll to position [0, 0]
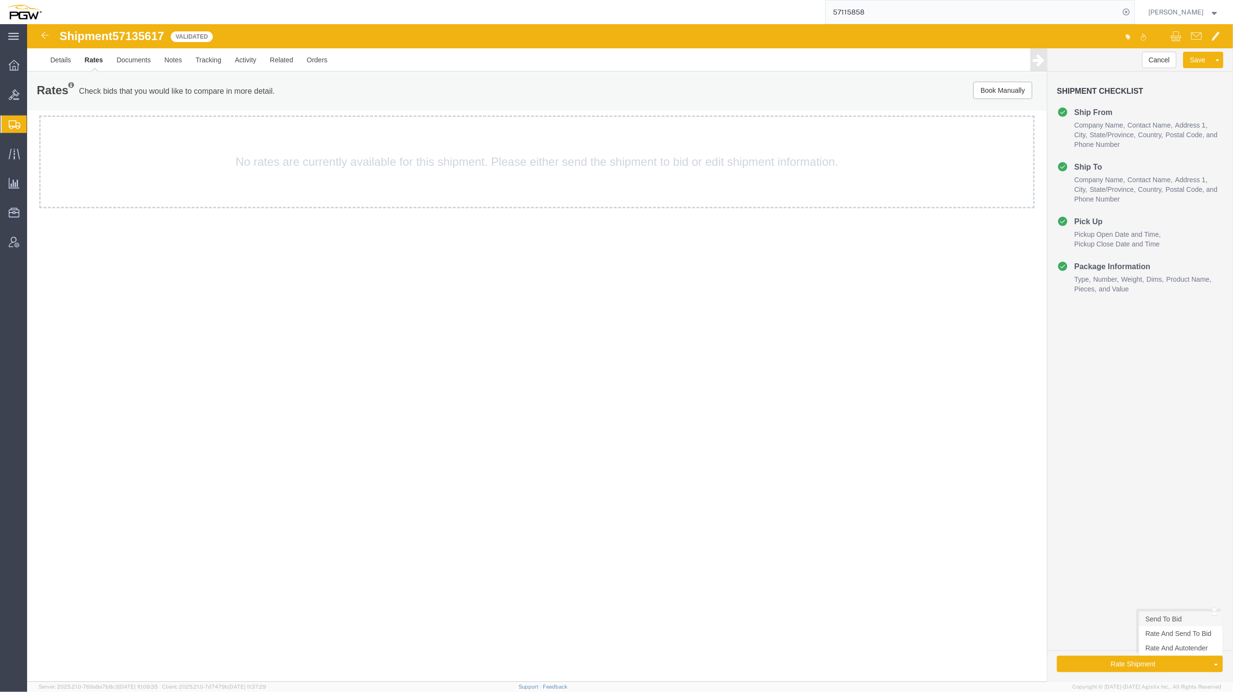
click at [1184, 622] on link "Send To Bid" at bounding box center [1181, 619] width 84 height 15
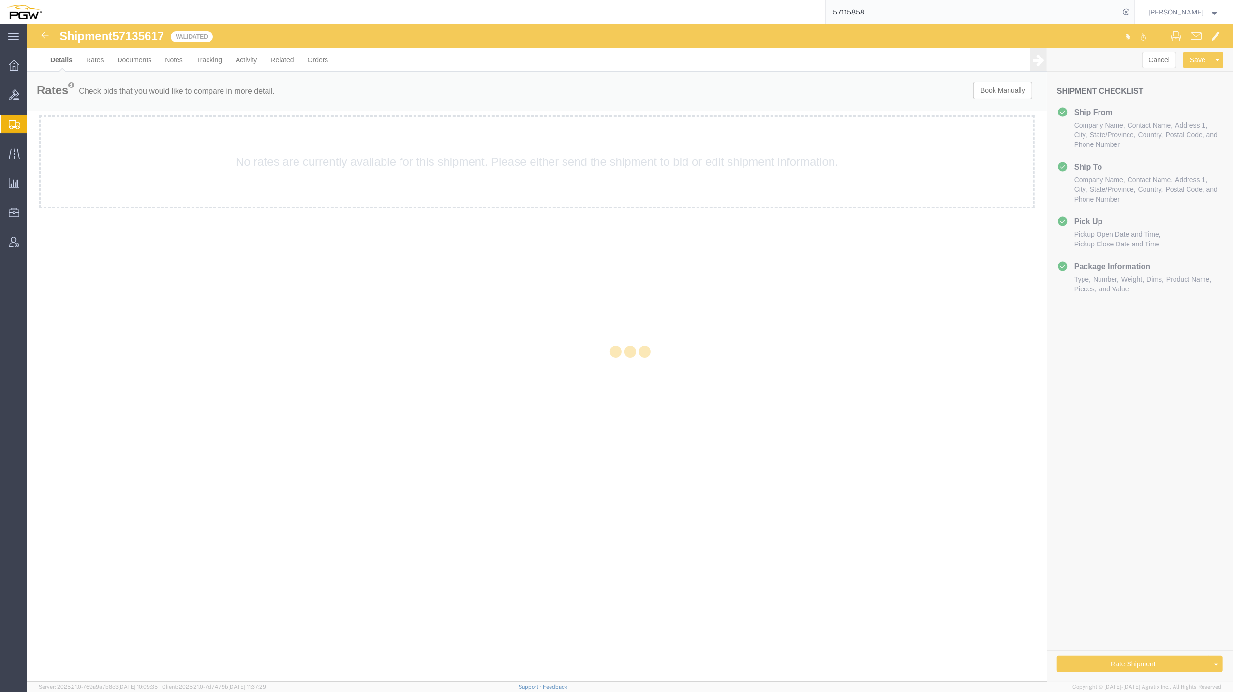
select select "62891"
select select "28299"
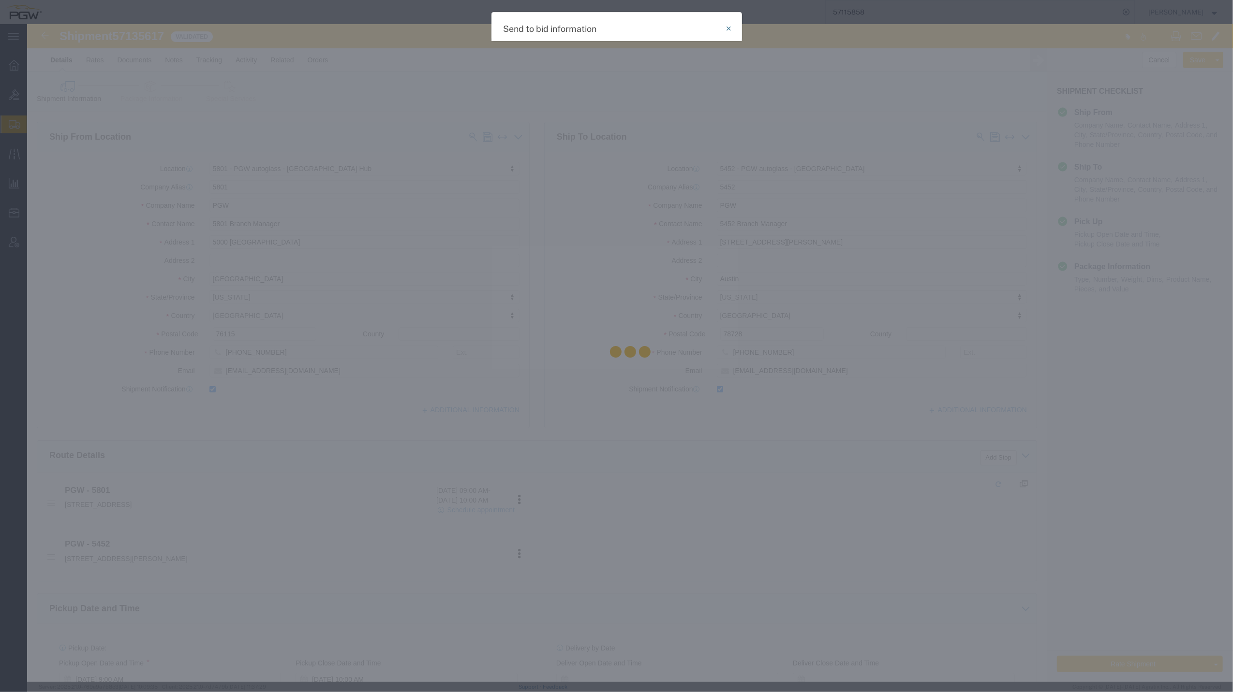
select select "TL"
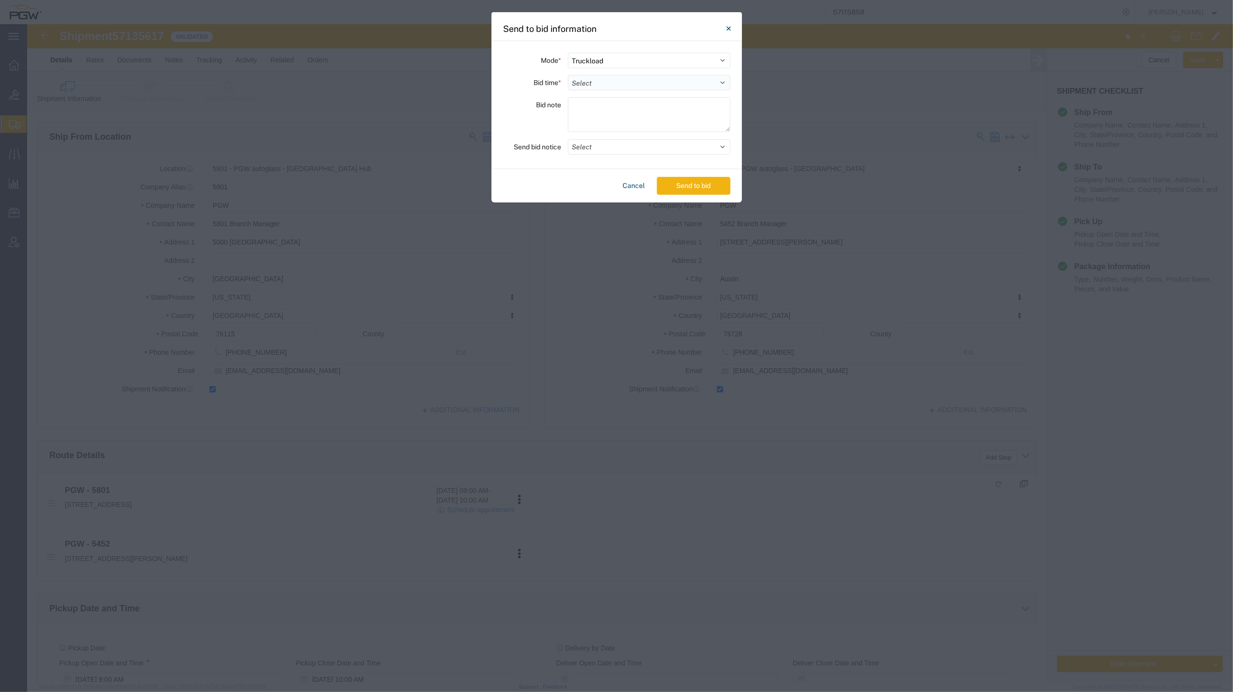
click at [660, 78] on select "Select 30 Min (Rush) 1 Hour (Rush) 2 Hours (Rush) 4 Hours (Rush) 8 Hours (Rush)…" at bounding box center [649, 82] width 162 height 15
select select "24"
click at [568, 75] on select "Select 30 Min (Rush) 1 Hour (Rush) 2 Hours (Rush) 4 Hours (Rush) 8 Hours (Rush)…" at bounding box center [649, 82] width 162 height 15
click at [712, 190] on button "Send to bid" at bounding box center [694, 186] width 74 height 18
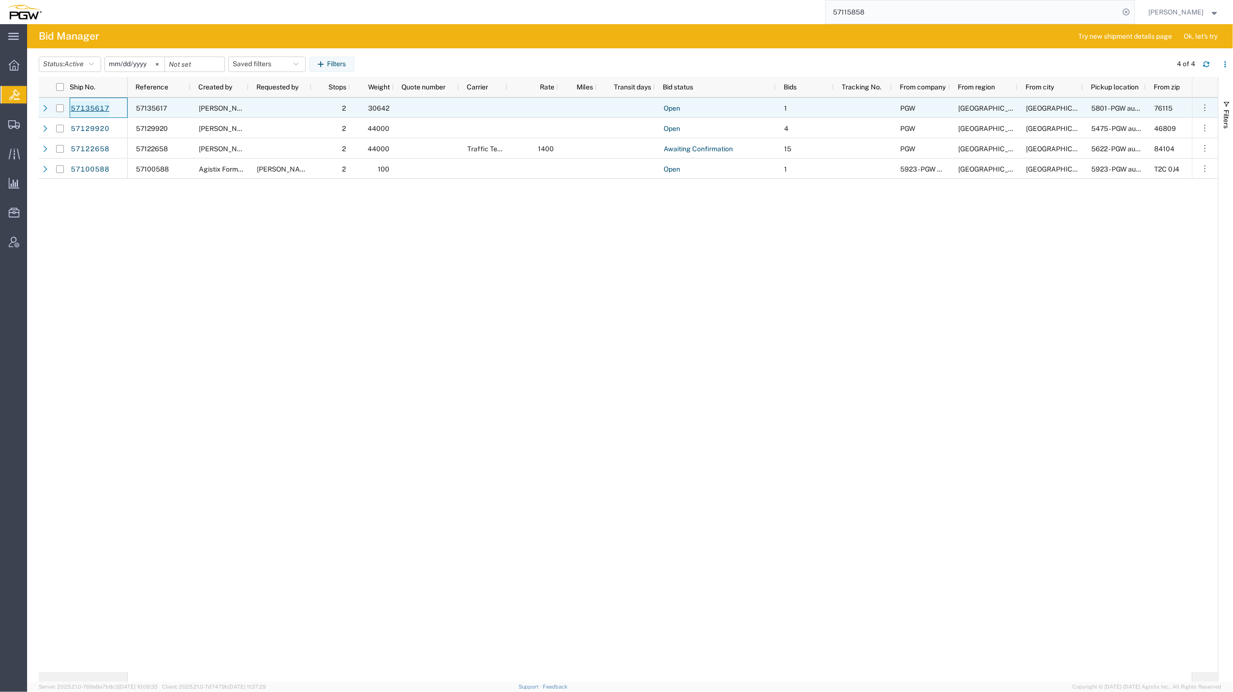
click at [96, 107] on link "57135617" at bounding box center [90, 108] width 40 height 15
